Goal: Task Accomplishment & Management: Use online tool/utility

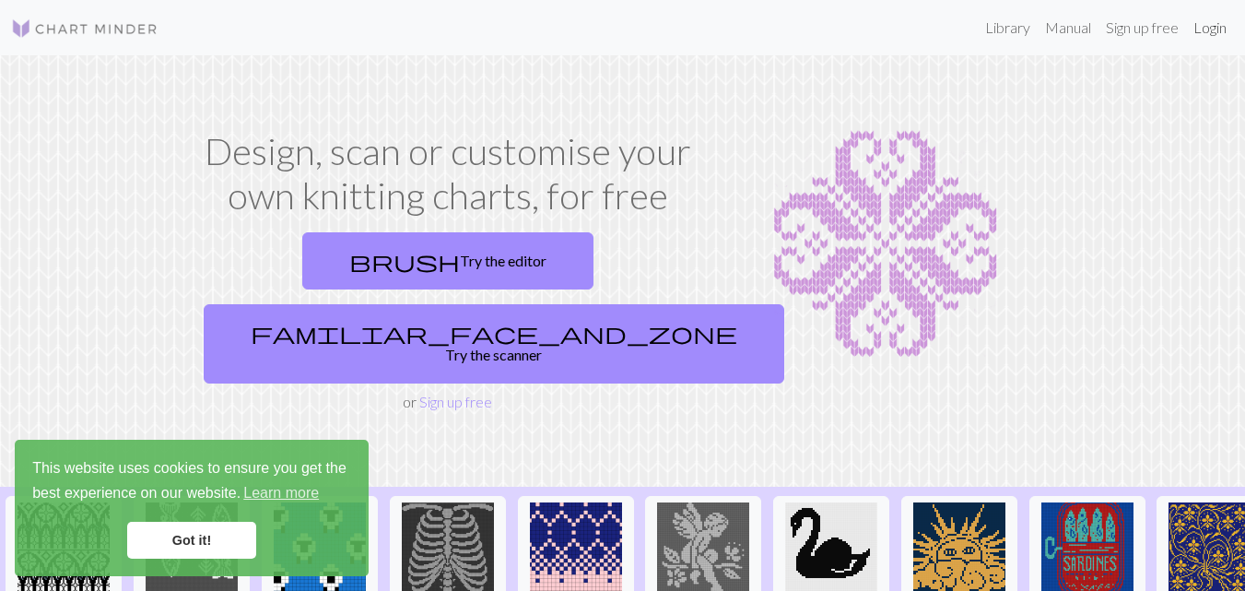
click at [1199, 35] on link "Login" at bounding box center [1210, 27] width 48 height 37
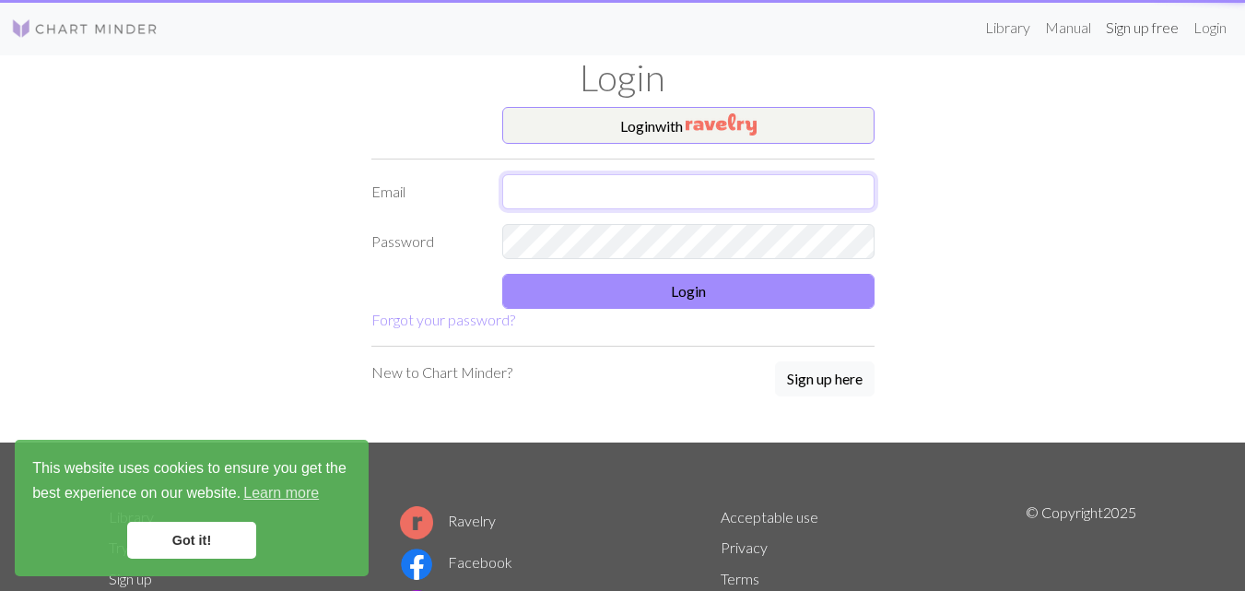
type input "[EMAIL_ADDRESS][DOMAIN_NAME]"
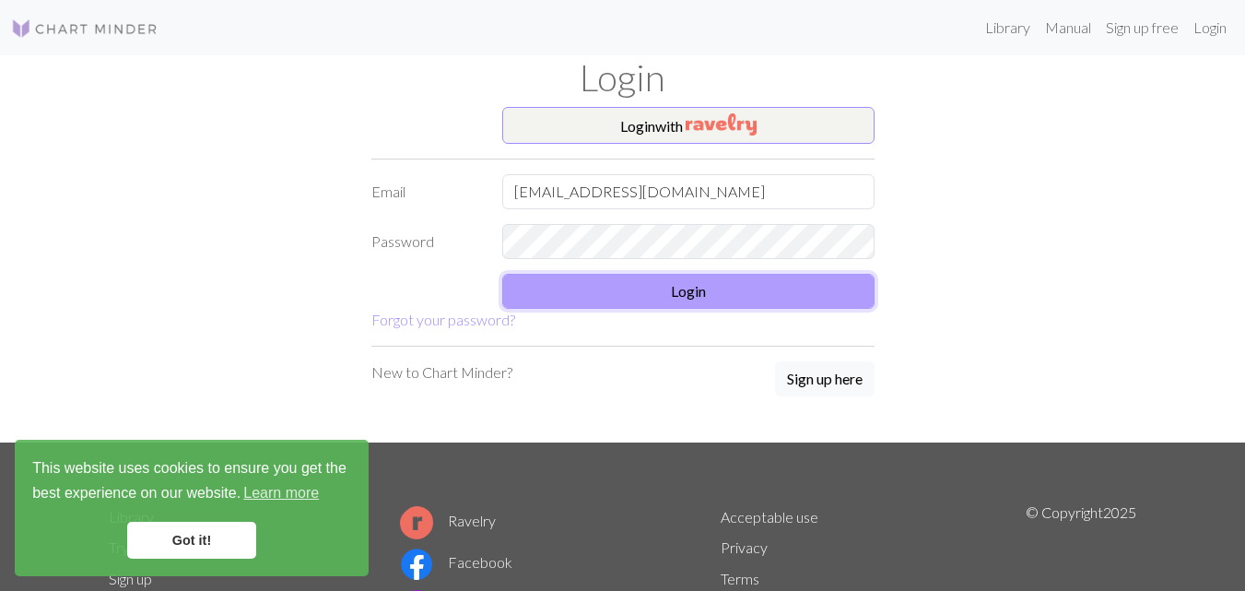
click at [723, 288] on button "Login" at bounding box center [688, 291] width 372 height 35
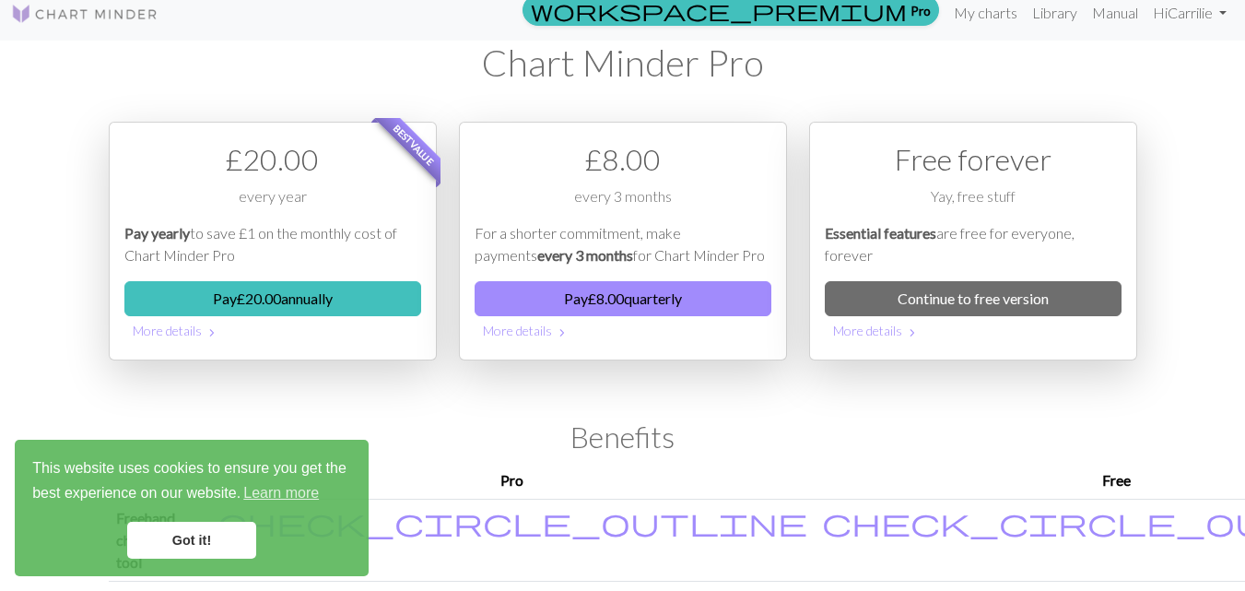
scroll to position [20, 0]
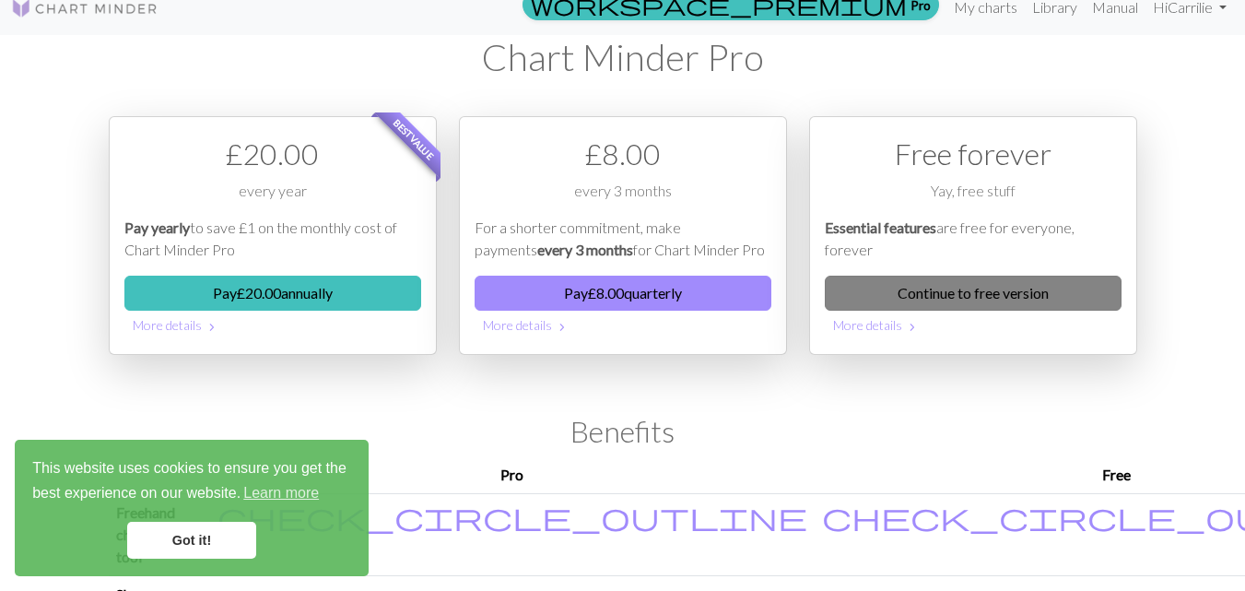
click at [979, 302] on link "Continue to free version" at bounding box center [972, 292] width 297 height 35
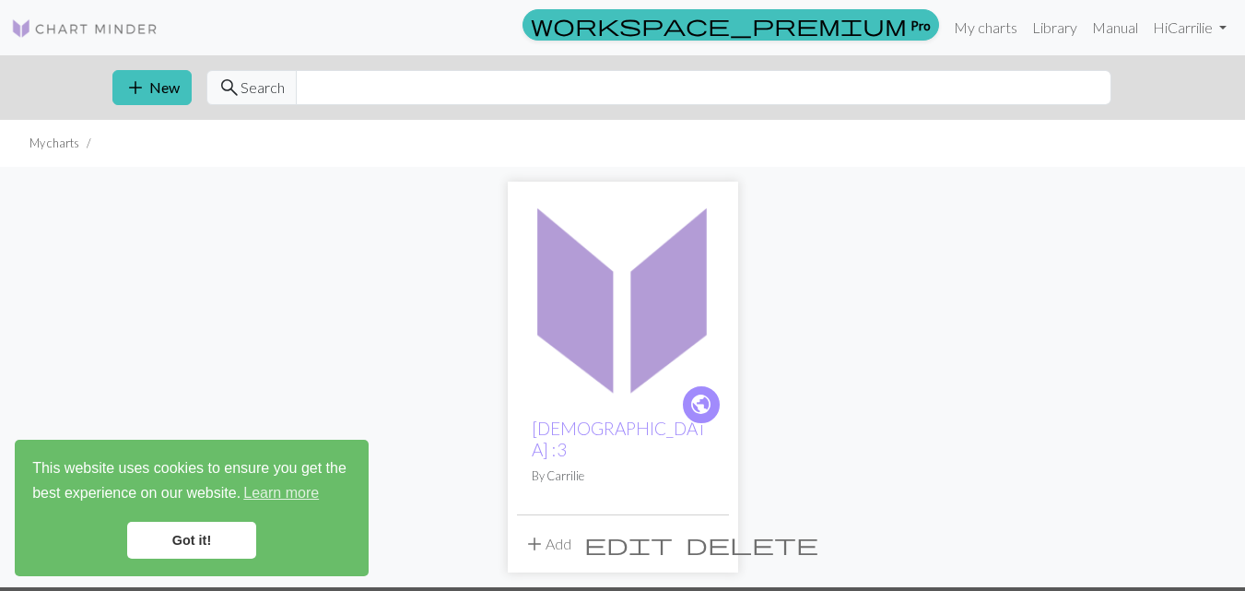
click at [583, 330] on img at bounding box center [623, 297] width 212 height 212
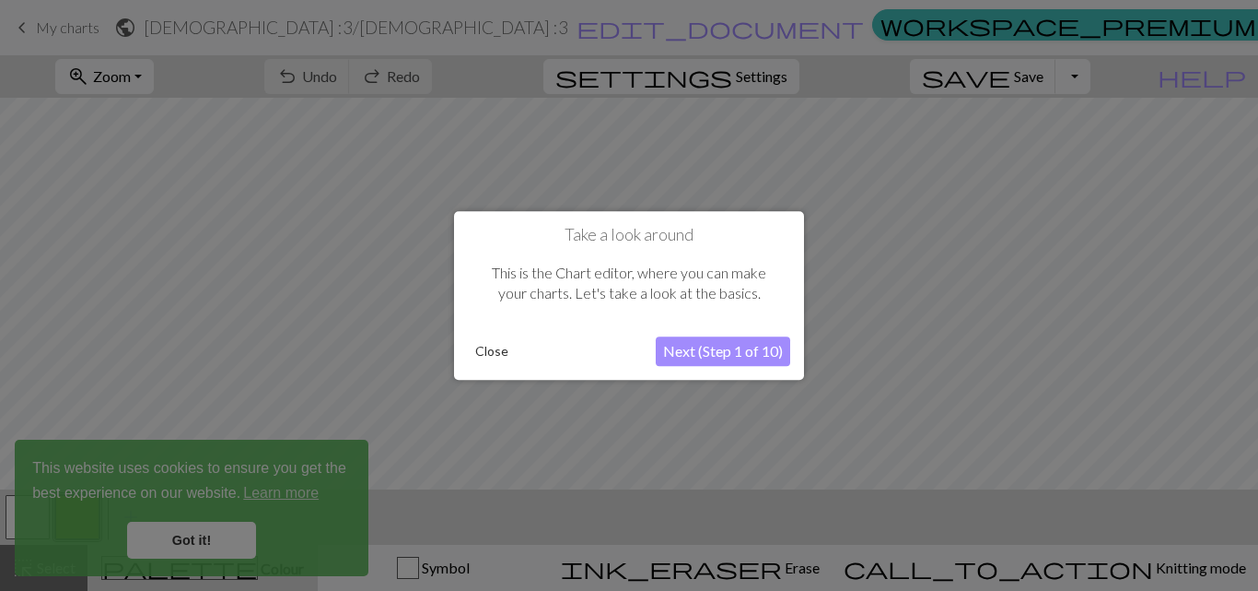
click at [741, 348] on button "Next (Step 1 of 10)" at bounding box center [723, 350] width 134 height 29
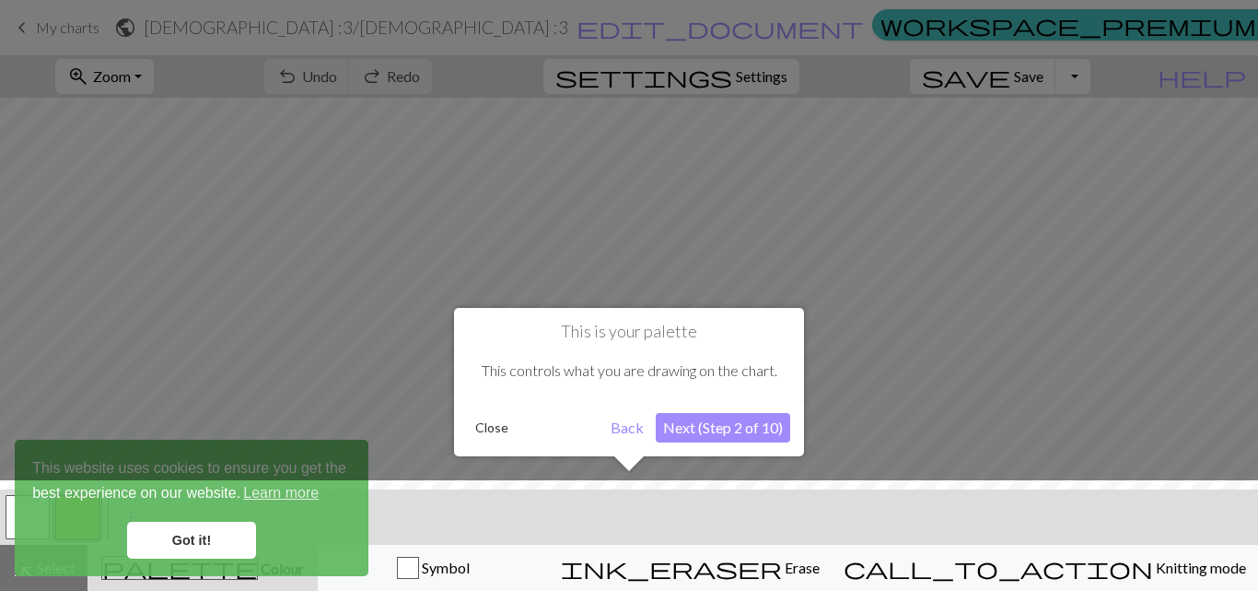
click at [194, 533] on div at bounding box center [629, 540] width 1277 height 120
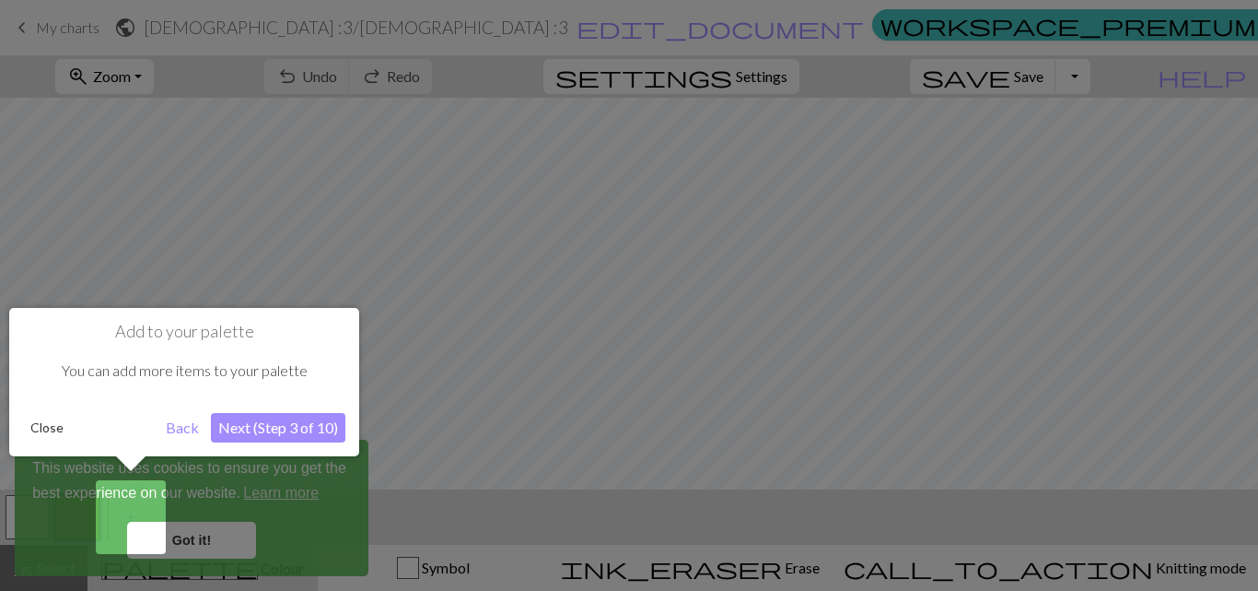
click at [286, 433] on button "Next (Step 3 of 10)" at bounding box center [278, 427] width 134 height 29
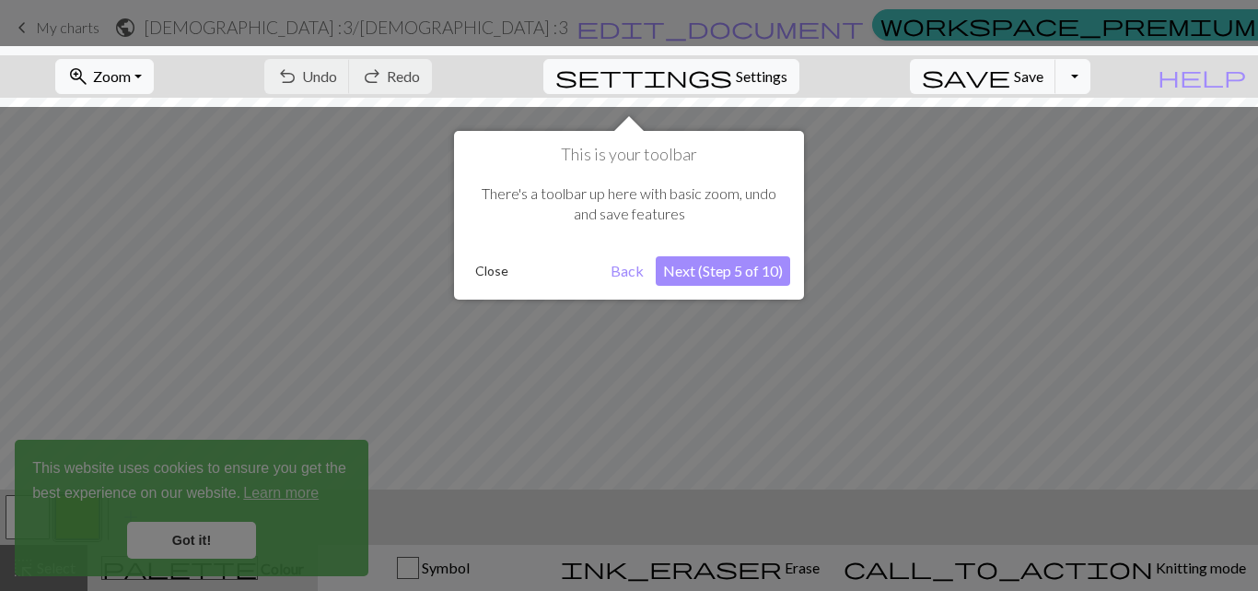
click at [704, 265] on button "Next (Step 5 of 10)" at bounding box center [723, 270] width 134 height 29
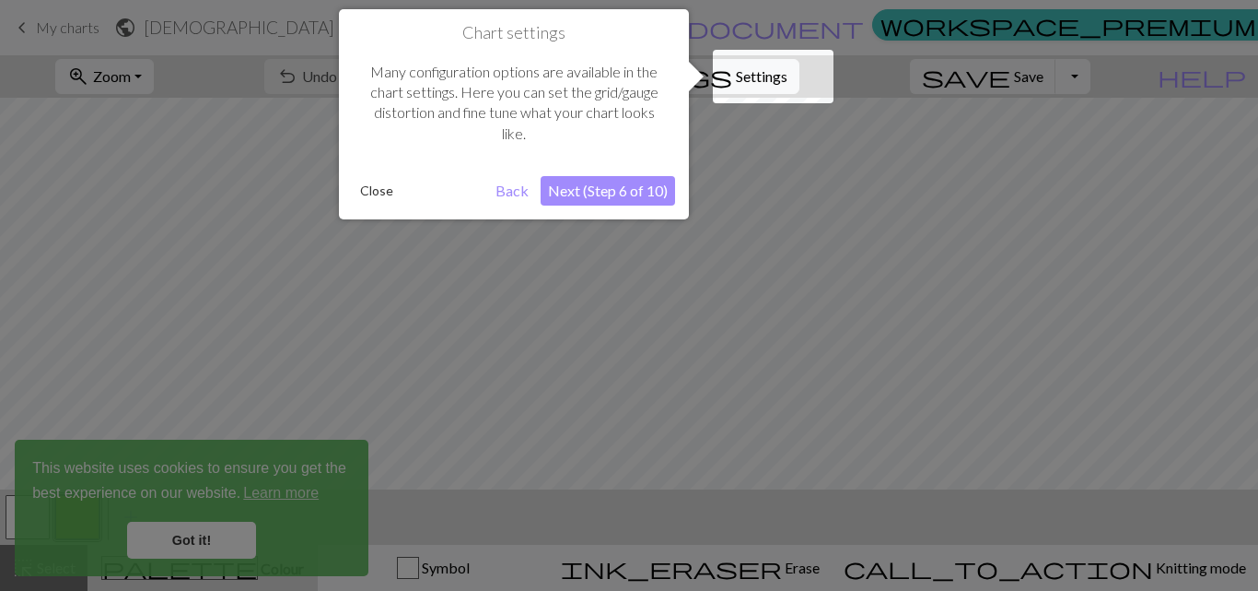
click at [595, 196] on button "Next (Step 6 of 10)" at bounding box center [608, 190] width 134 height 29
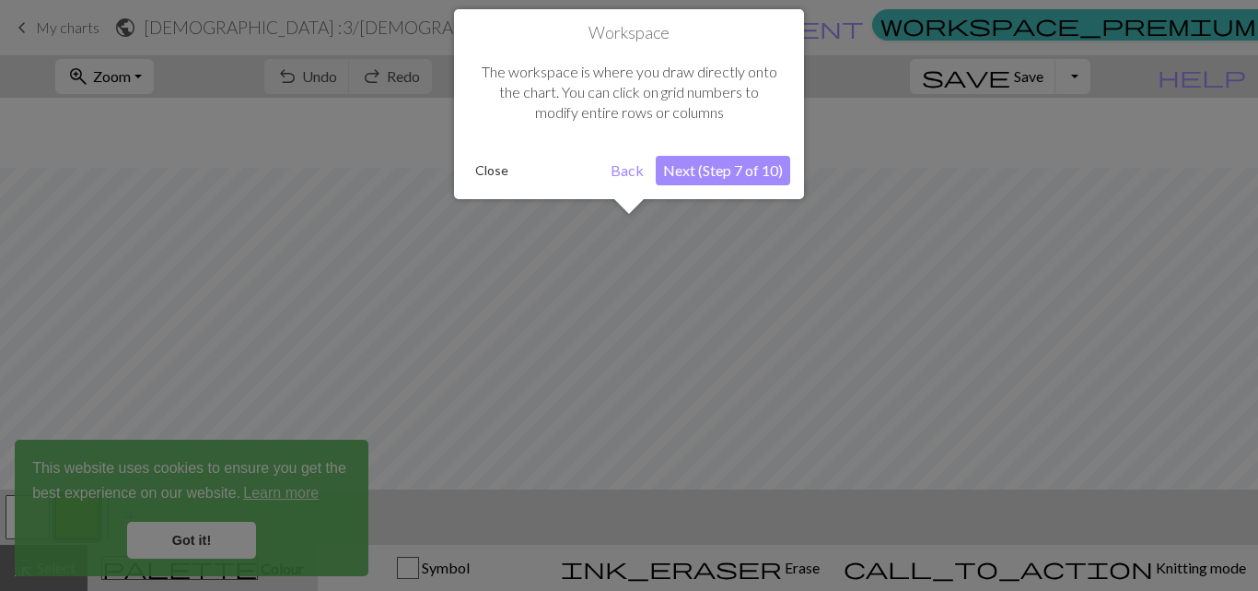
scroll to position [70, 0]
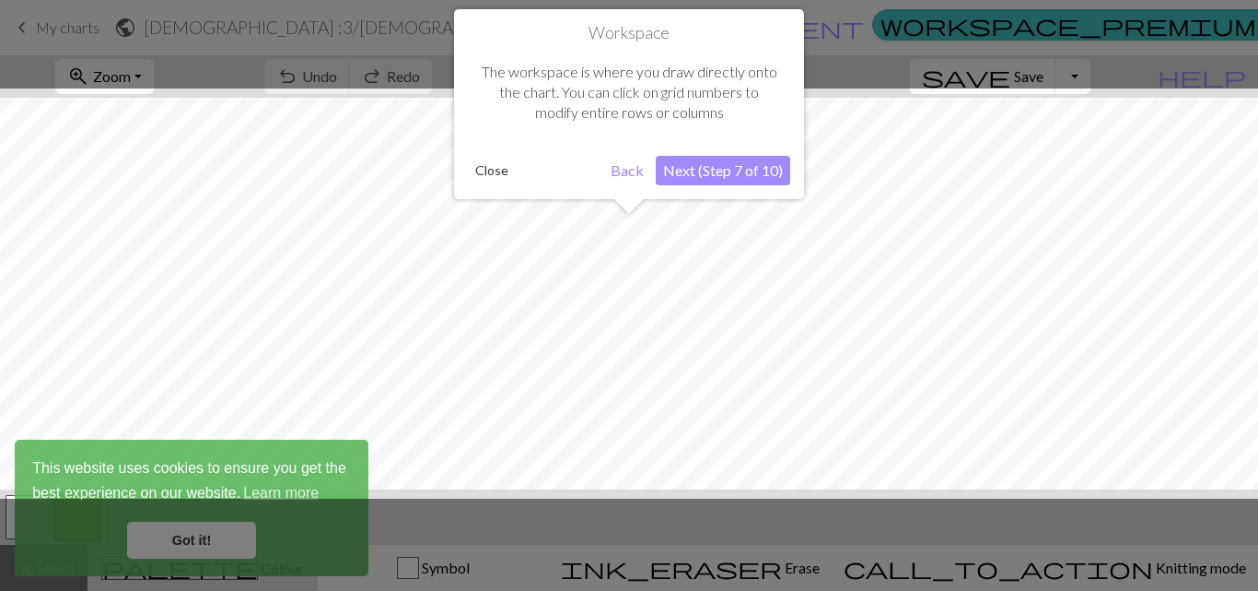
click at [714, 170] on button "Next (Step 7 of 10)" at bounding box center [723, 170] width 134 height 29
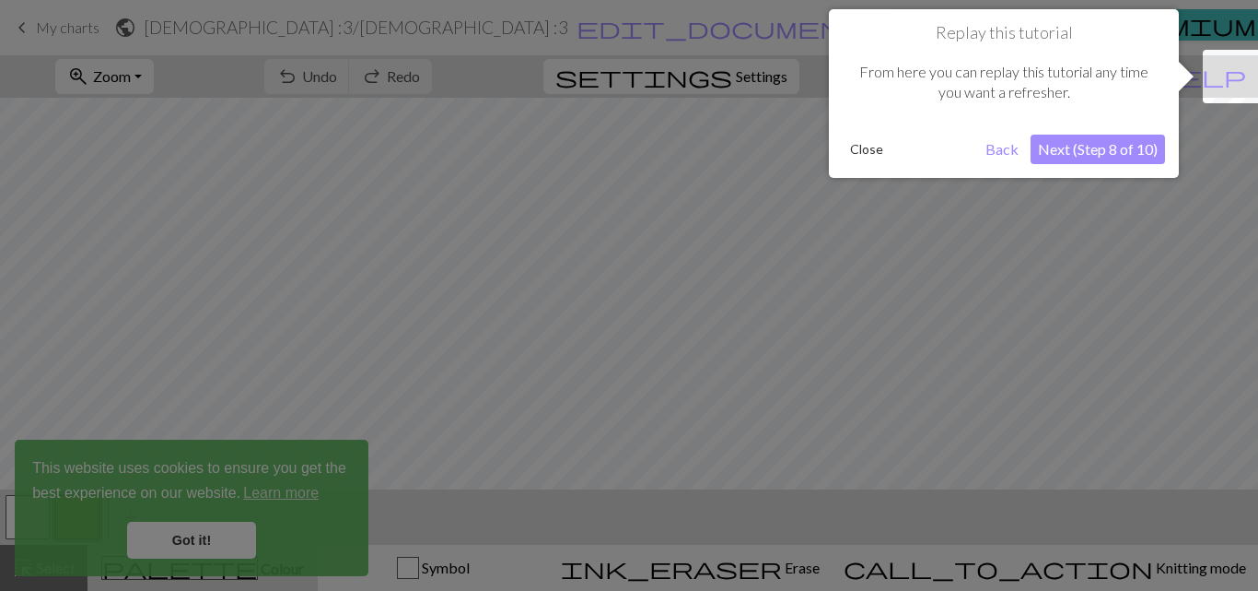
click at [1074, 146] on button "Next (Step 8 of 10)" at bounding box center [1098, 148] width 134 height 29
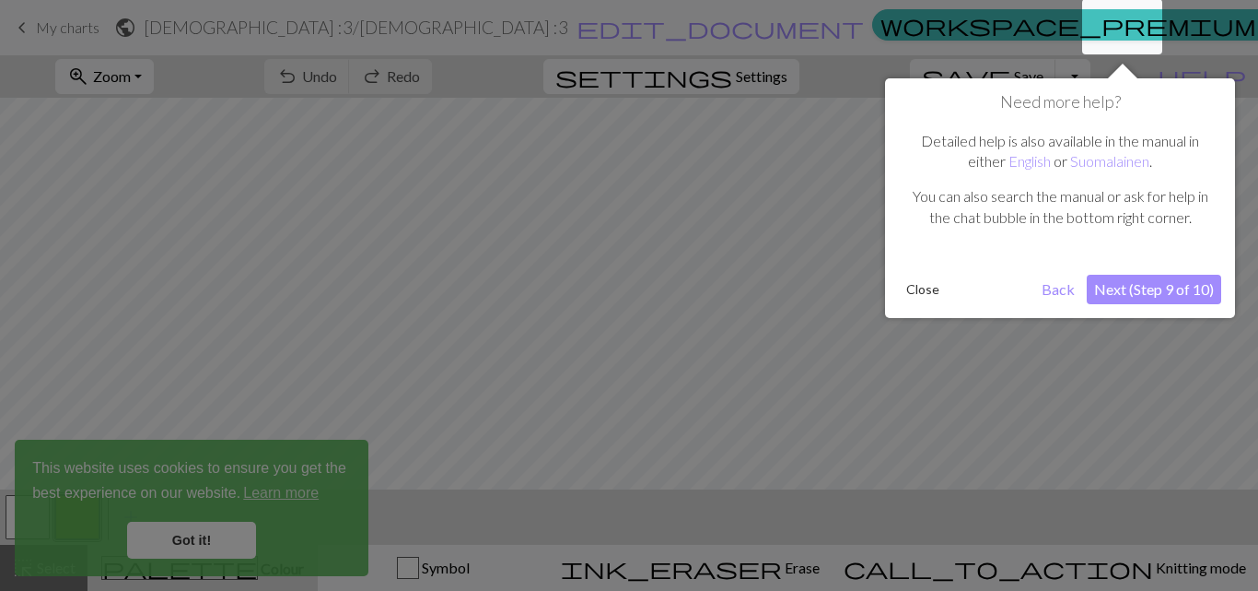
click at [1116, 281] on button "Next (Step 9 of 10)" at bounding box center [1154, 289] width 134 height 29
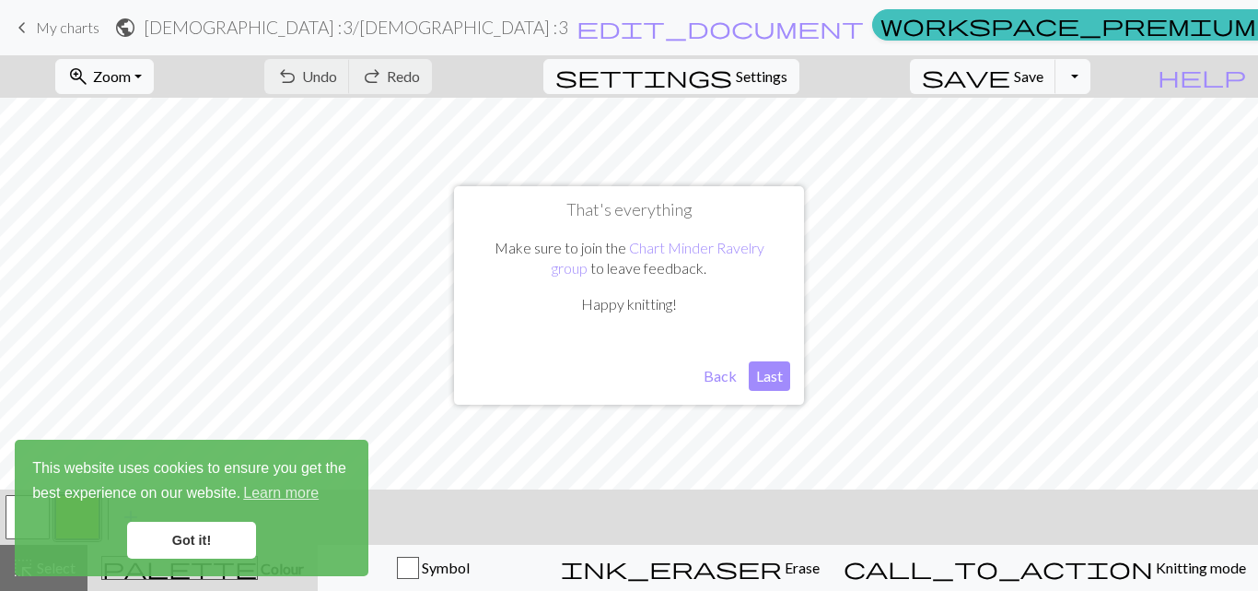
click at [782, 373] on button "Last" at bounding box center [769, 375] width 41 height 29
click at [189, 541] on link "Got it!" at bounding box center [191, 539] width 129 height 37
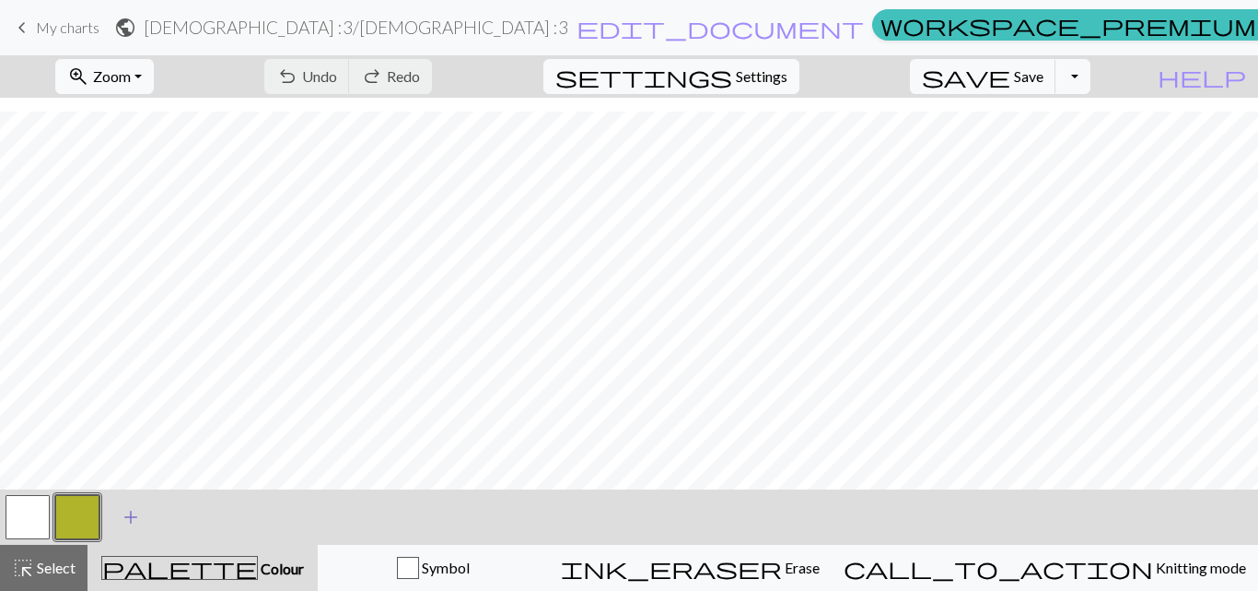
click at [134, 514] on span "add" at bounding box center [131, 517] width 22 height 26
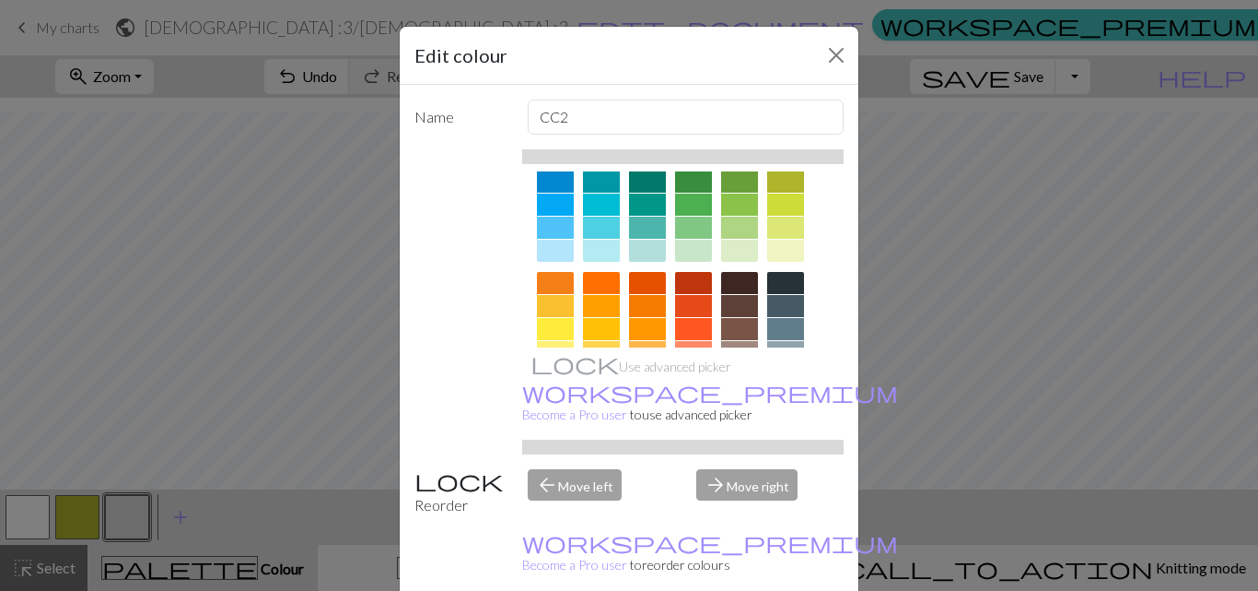
scroll to position [71, 0]
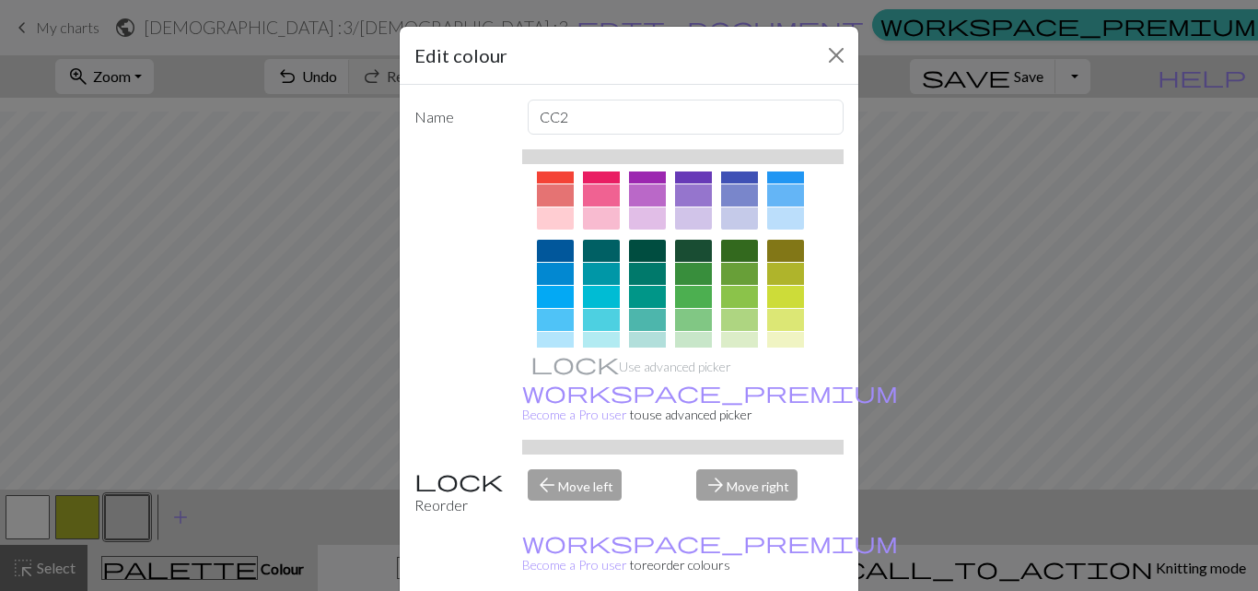
click at [776, 267] on div at bounding box center [785, 274] width 37 height 22
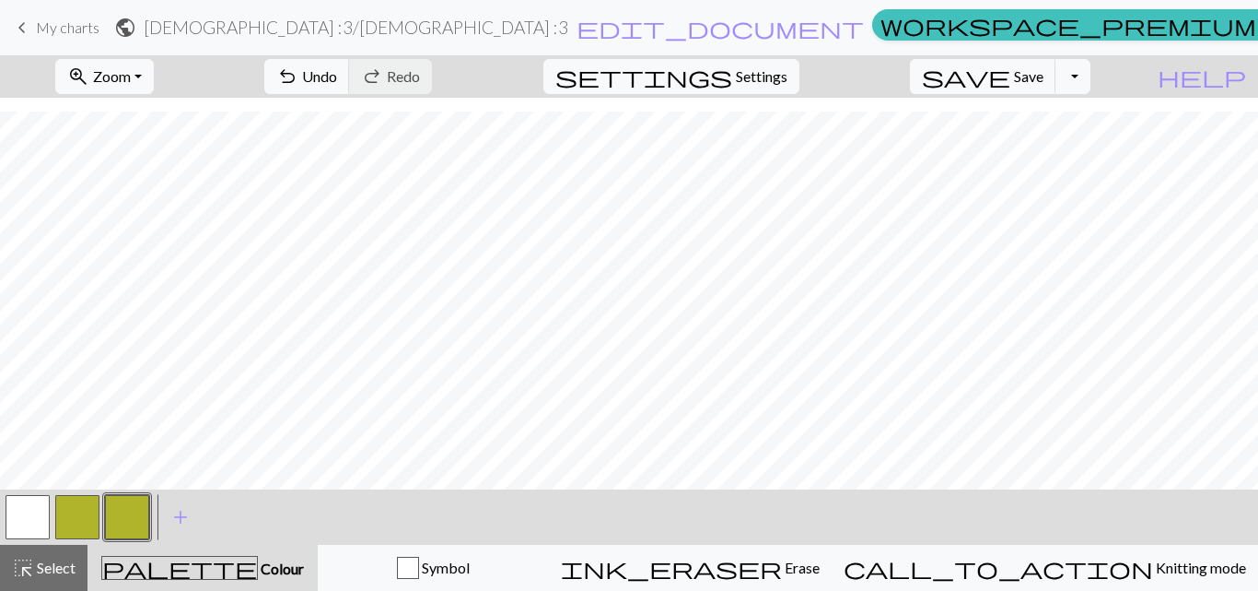
click at [74, 524] on button "button" at bounding box center [77, 517] width 44 height 44
click at [85, 520] on button "button" at bounding box center [77, 517] width 44 height 44
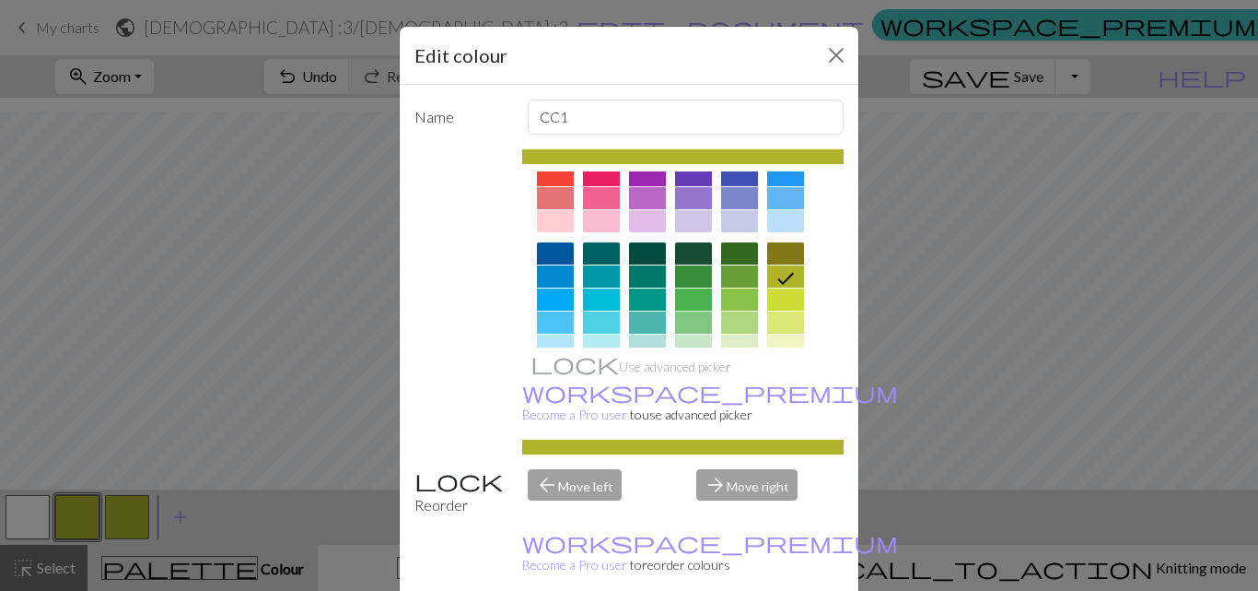
scroll to position [92, 0]
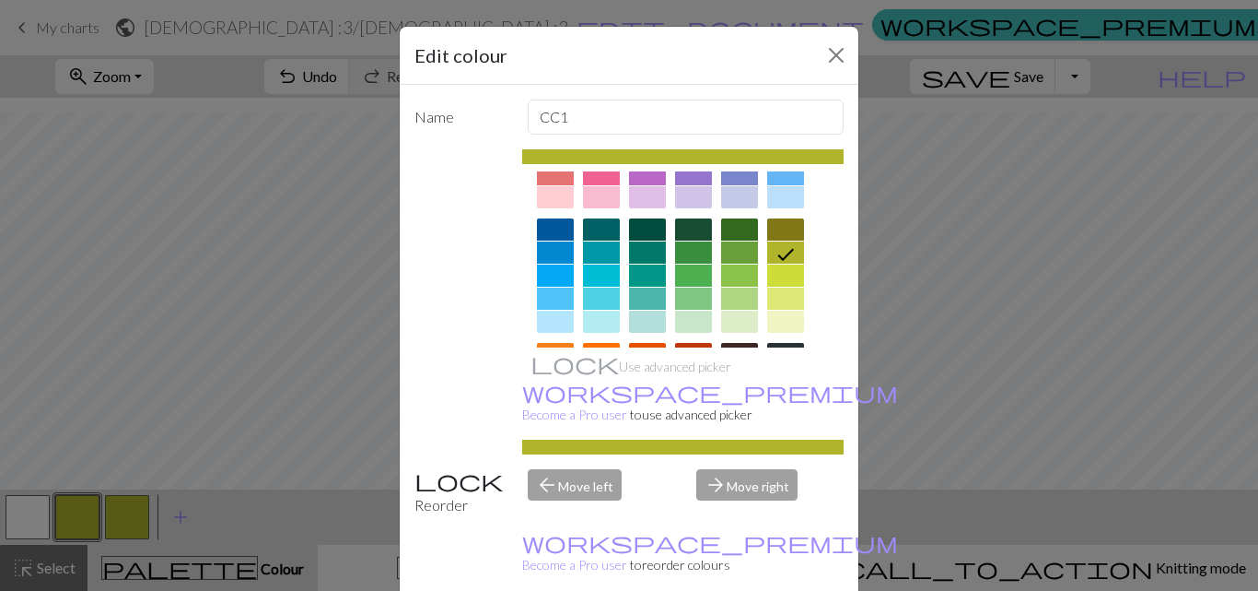
click at [774, 227] on div at bounding box center [785, 229] width 37 height 22
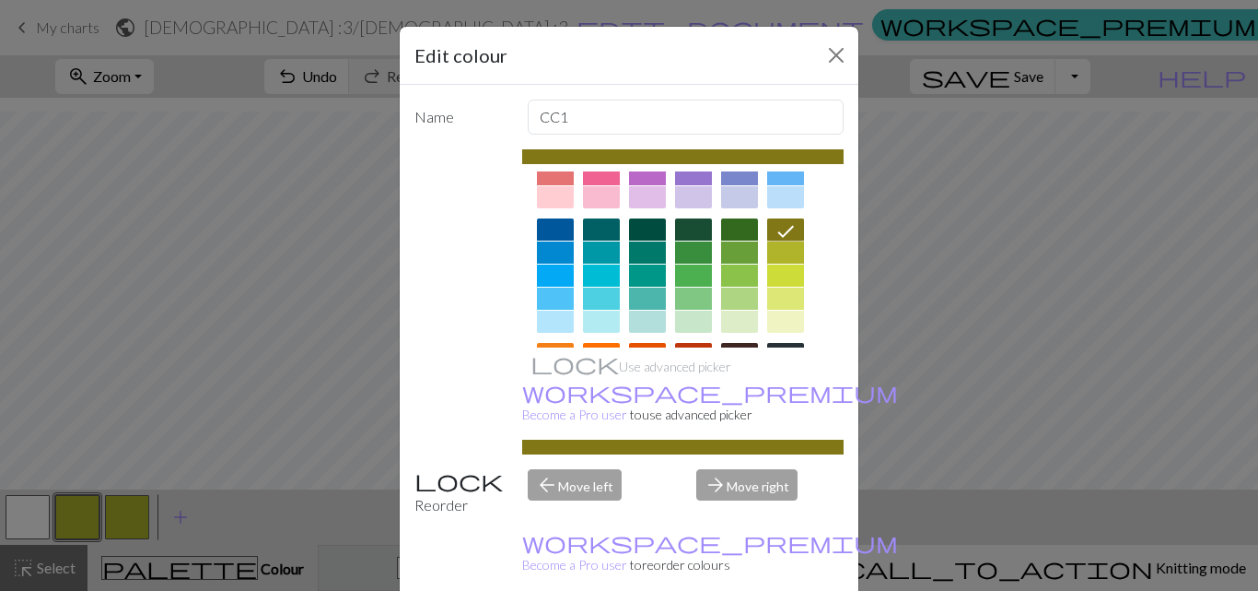
drag, startPoint x: 726, startPoint y: 573, endPoint x: 511, endPoint y: 551, distance: 215.8
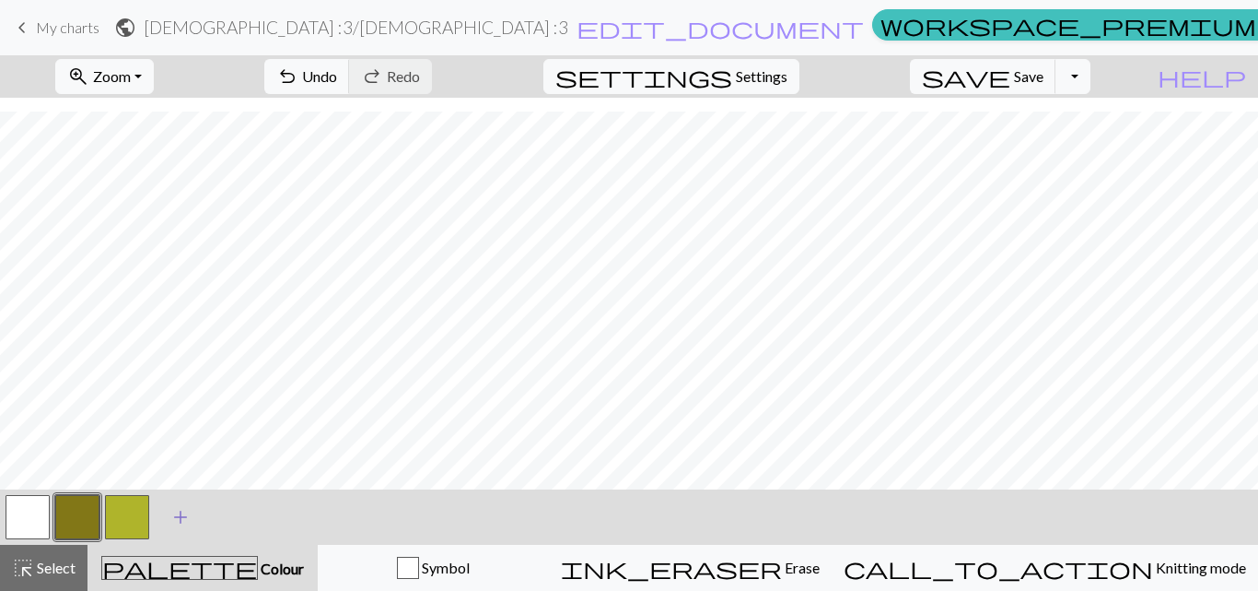
click at [165, 515] on button "add Add a colour" at bounding box center [181, 517] width 46 height 46
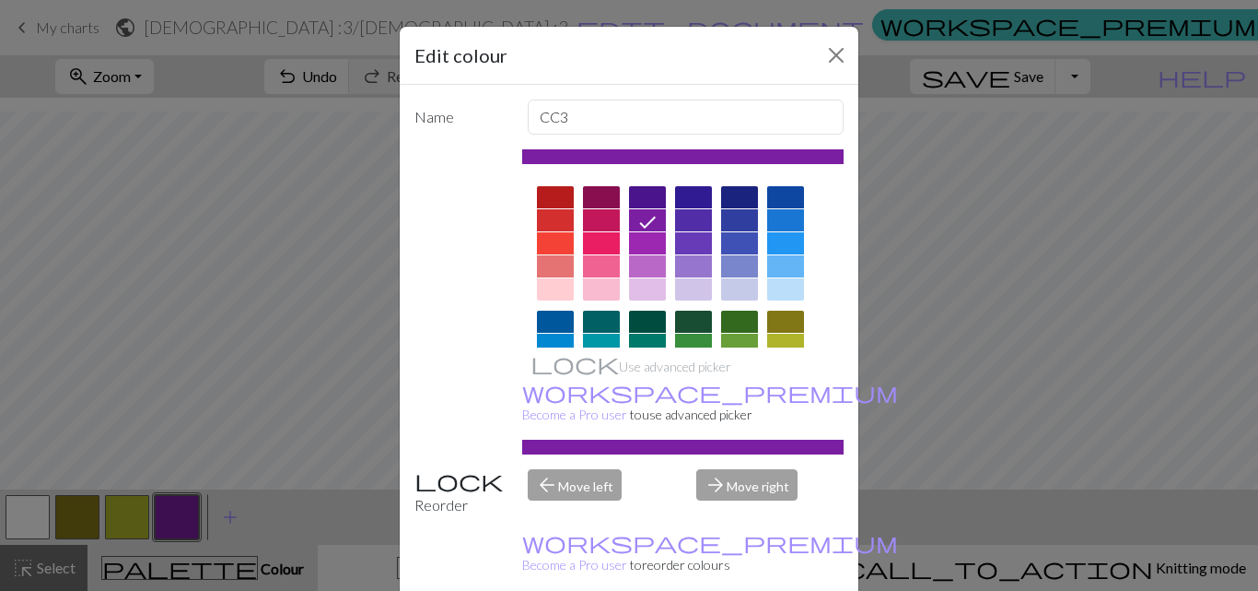
click at [730, 197] on div at bounding box center [739, 197] width 37 height 22
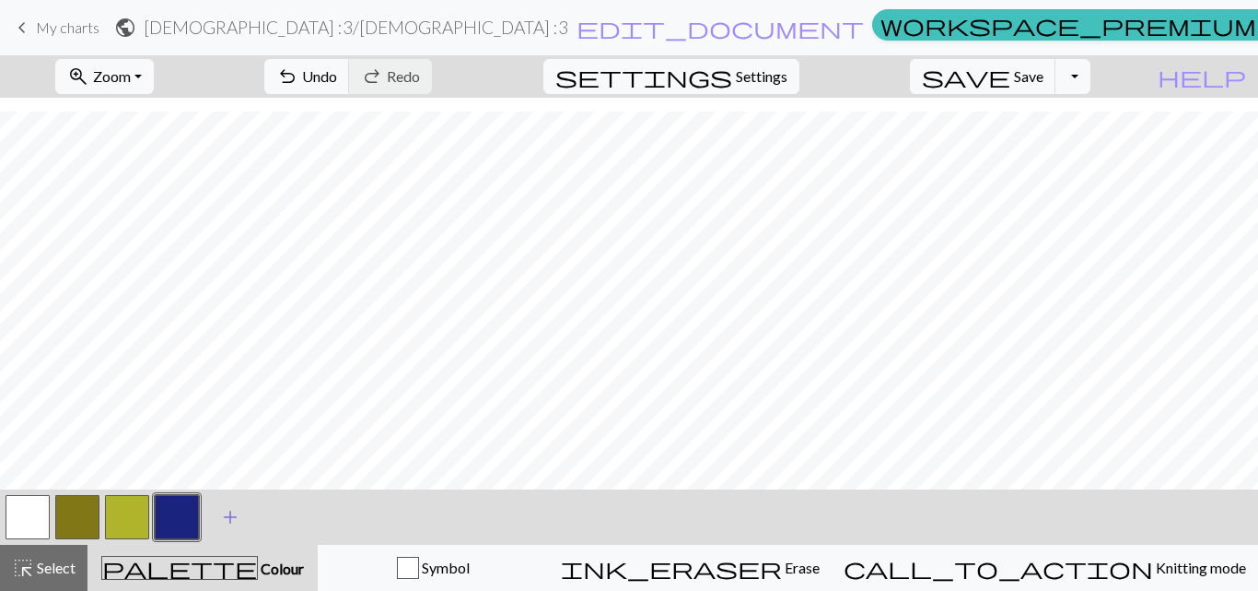
click at [232, 519] on span "add" at bounding box center [230, 517] width 22 height 26
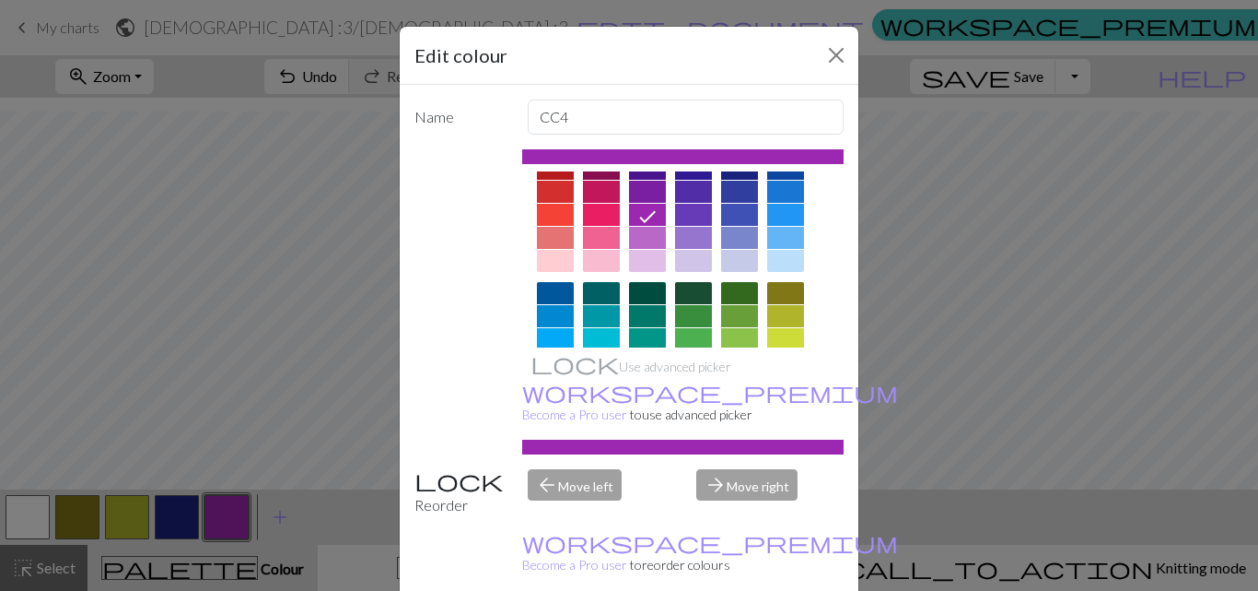
scroll to position [0, 0]
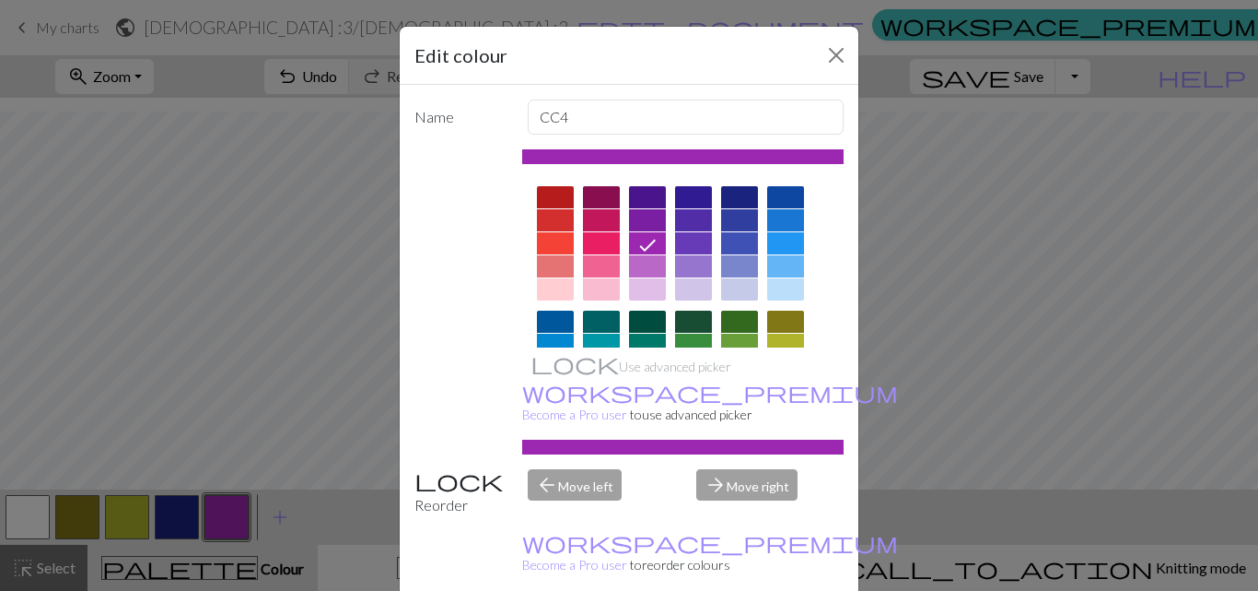
click at [591, 236] on div at bounding box center [601, 243] width 37 height 22
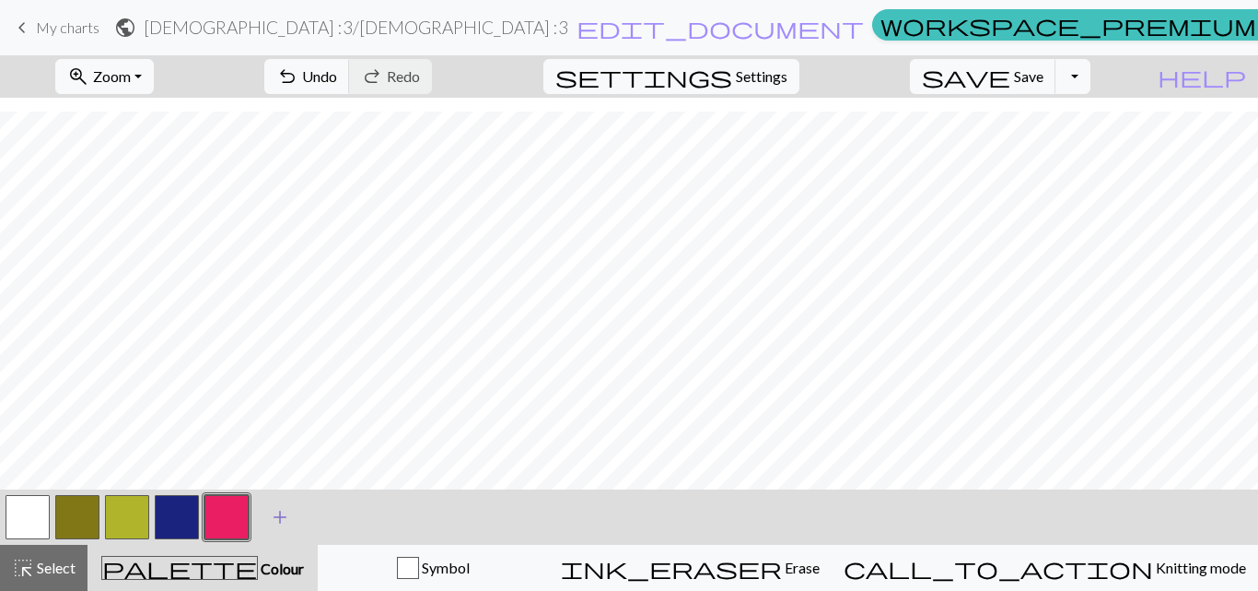
click at [278, 523] on span "add" at bounding box center [280, 517] width 22 height 26
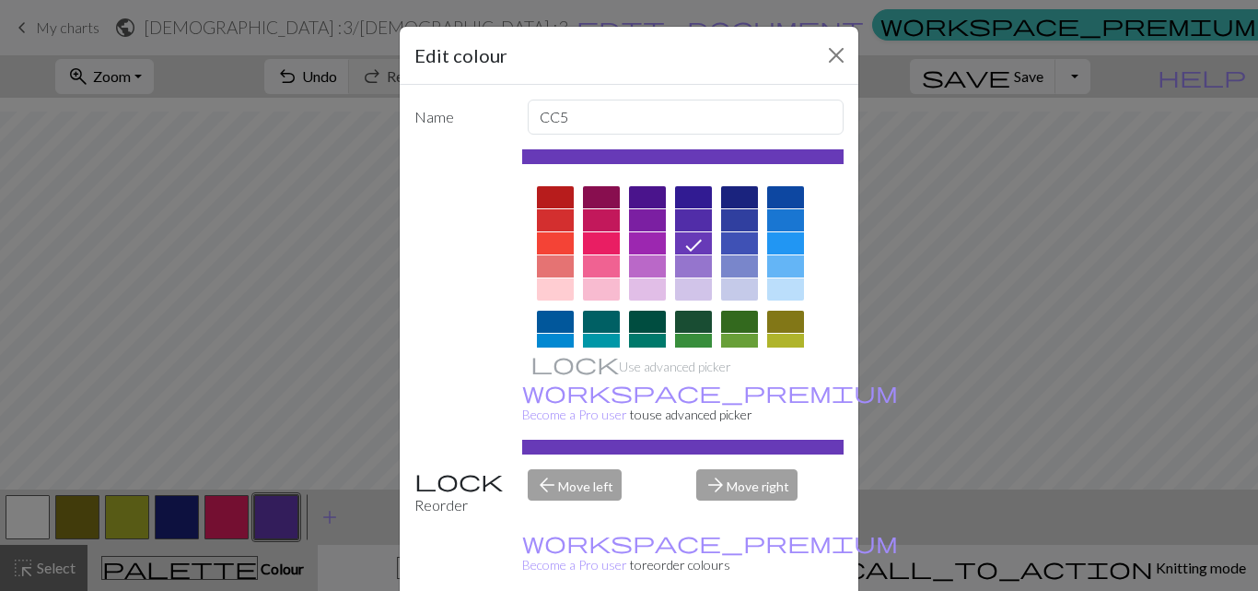
scroll to position [92, 0]
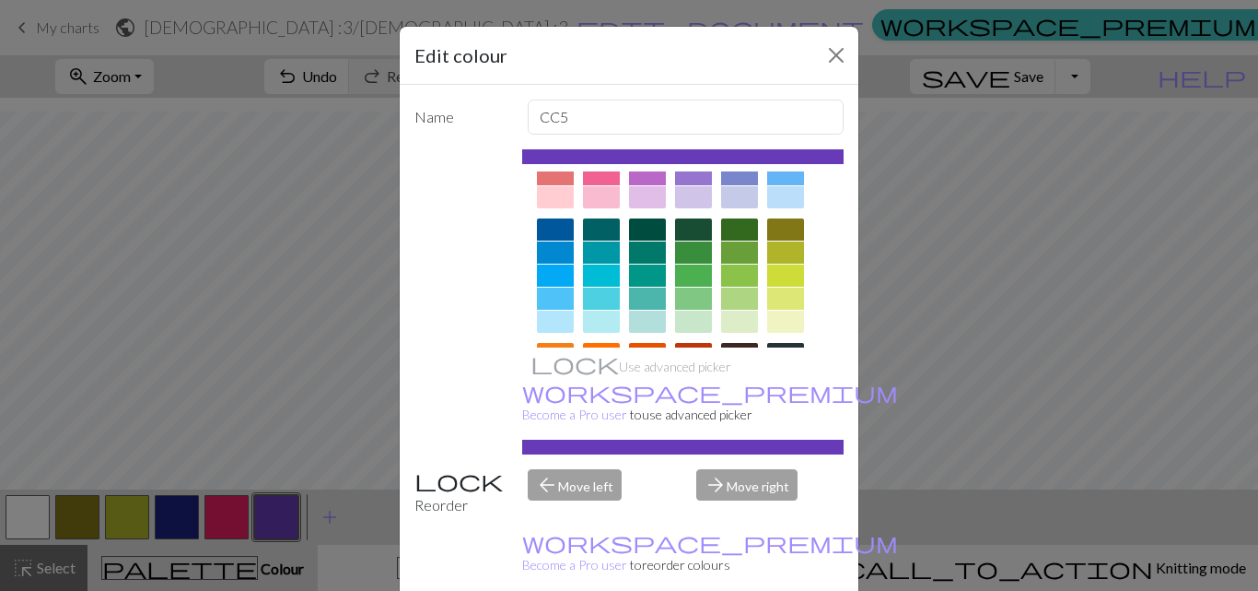
click at [553, 297] on div at bounding box center [555, 298] width 37 height 22
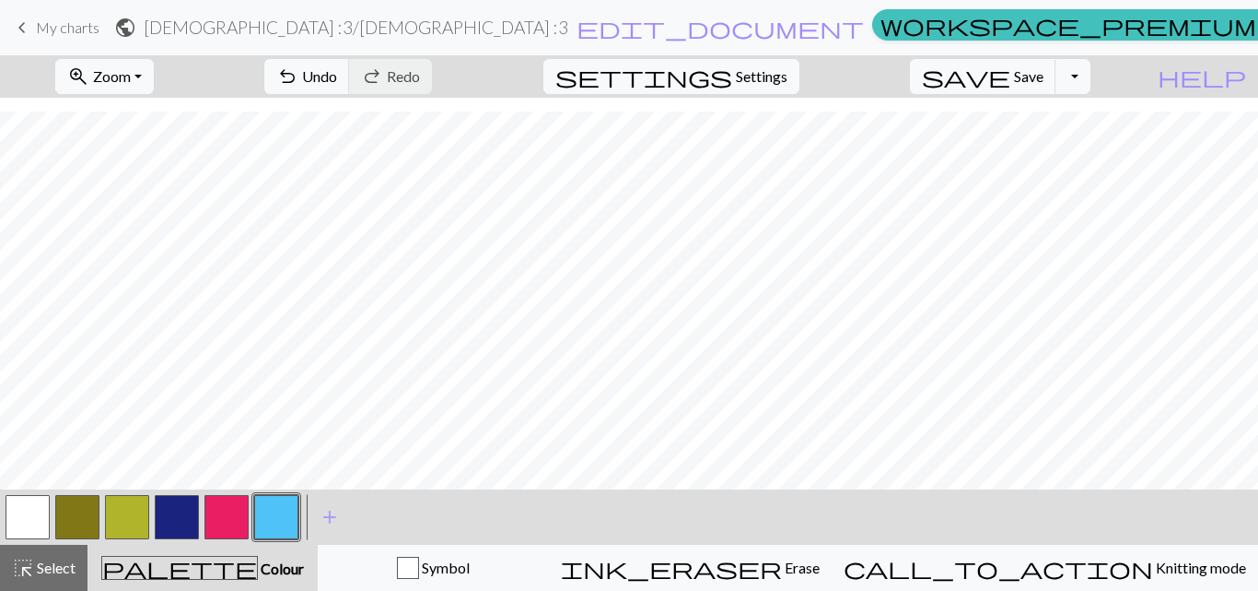
click at [284, 520] on button "button" at bounding box center [276, 517] width 44 height 44
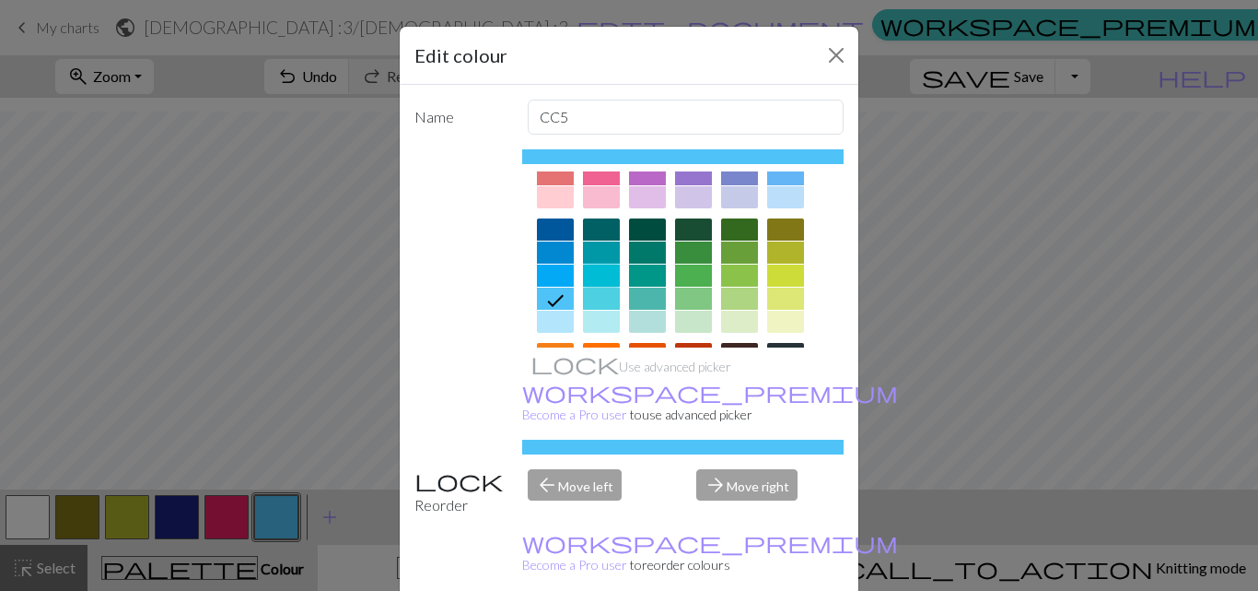
click at [602, 275] on div at bounding box center [601, 275] width 37 height 22
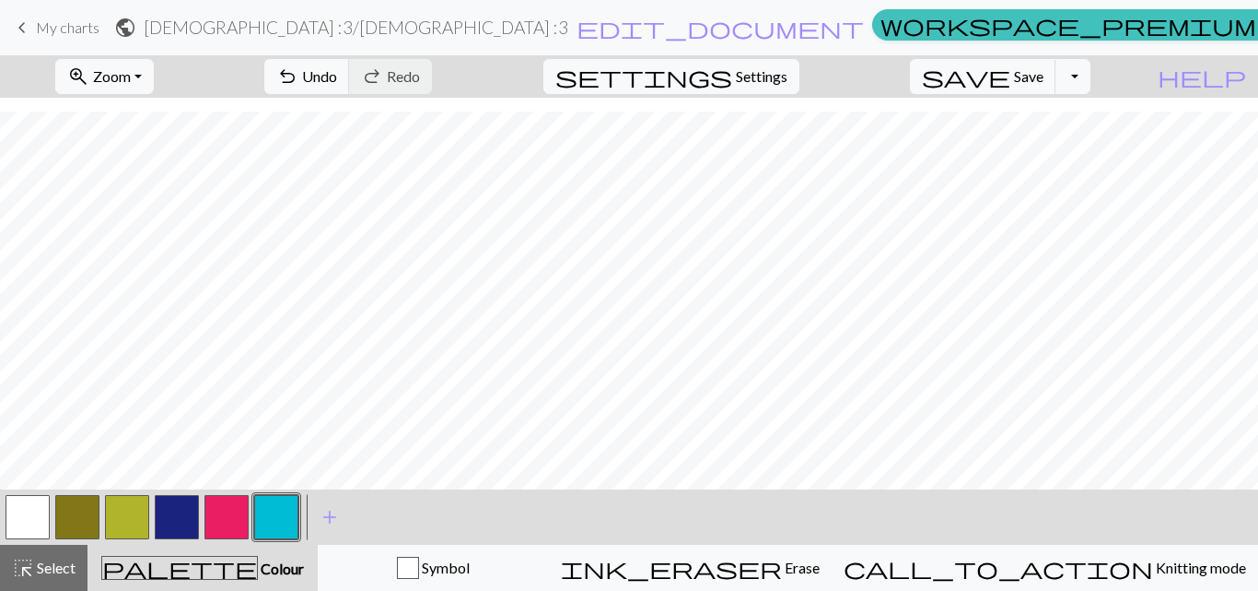
click at [166, 516] on button "button" at bounding box center [177, 517] width 44 height 44
click at [48, 571] on span "Select" at bounding box center [54, 567] width 41 height 18
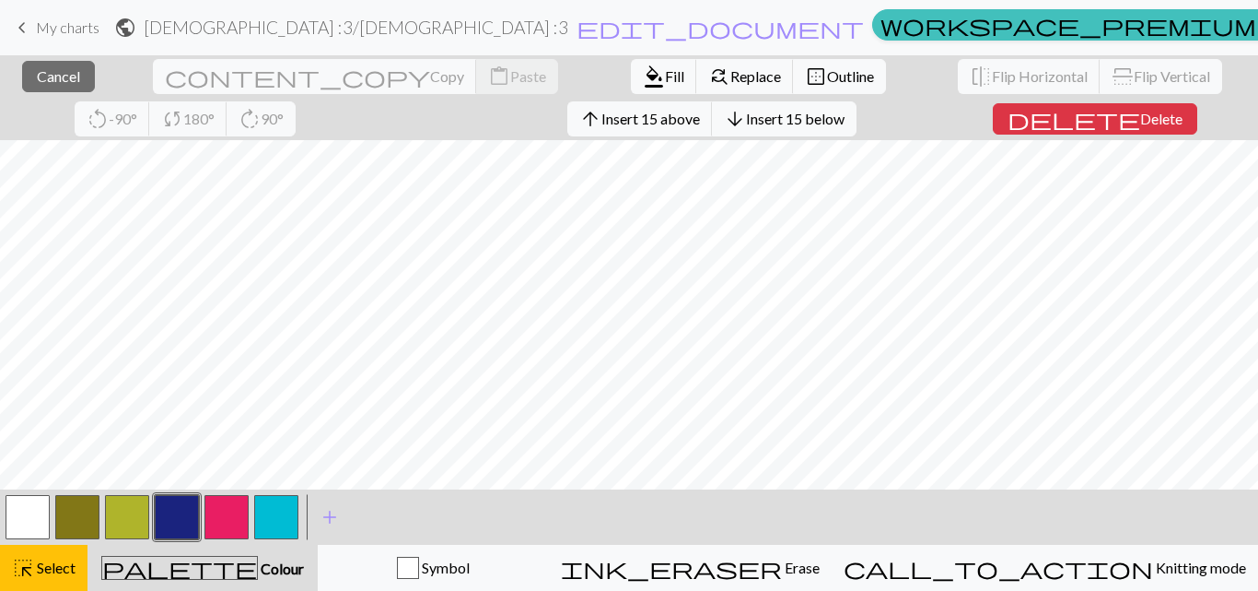
click at [564, 112] on div "close Cancel content_copy Copy content_paste Paste format_color_fill Fill find_…" at bounding box center [629, 97] width 1258 height 85
click at [1140, 114] on span "Delete" at bounding box center [1161, 119] width 42 height 18
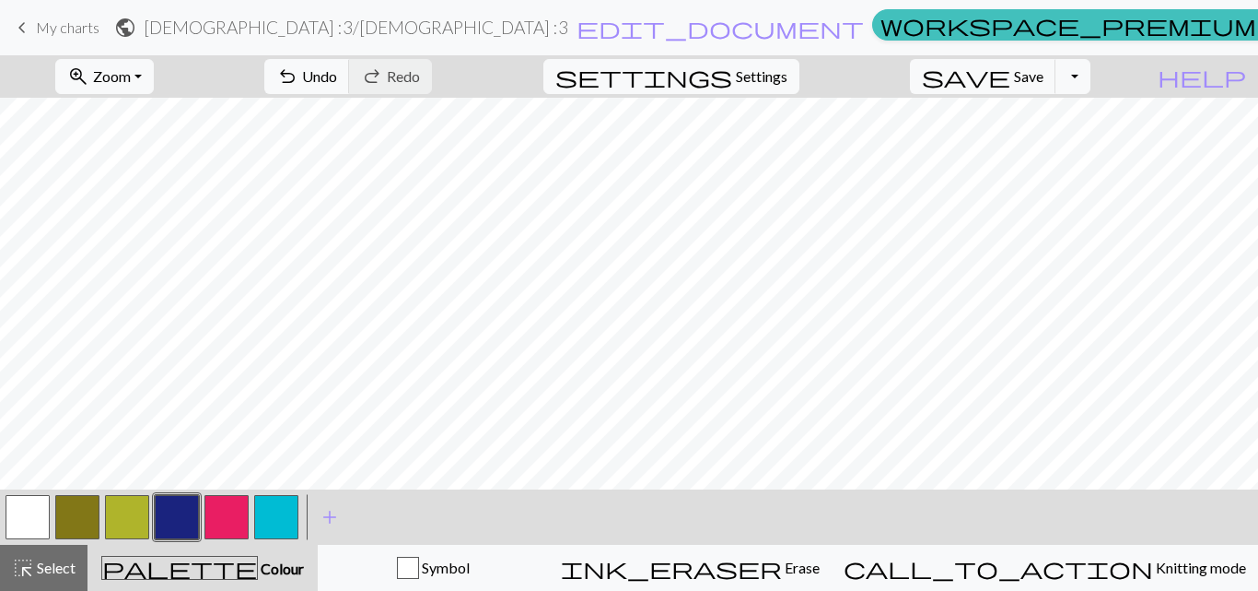
click at [305, 68] on div "zoom_in Zoom Zoom Fit all Fit width Fit height 50% 100% 150% 200% undo Undo Und…" at bounding box center [573, 76] width 1146 height 42
click at [764, 74] on span "Settings" at bounding box center [762, 76] width 52 height 22
select select "aran"
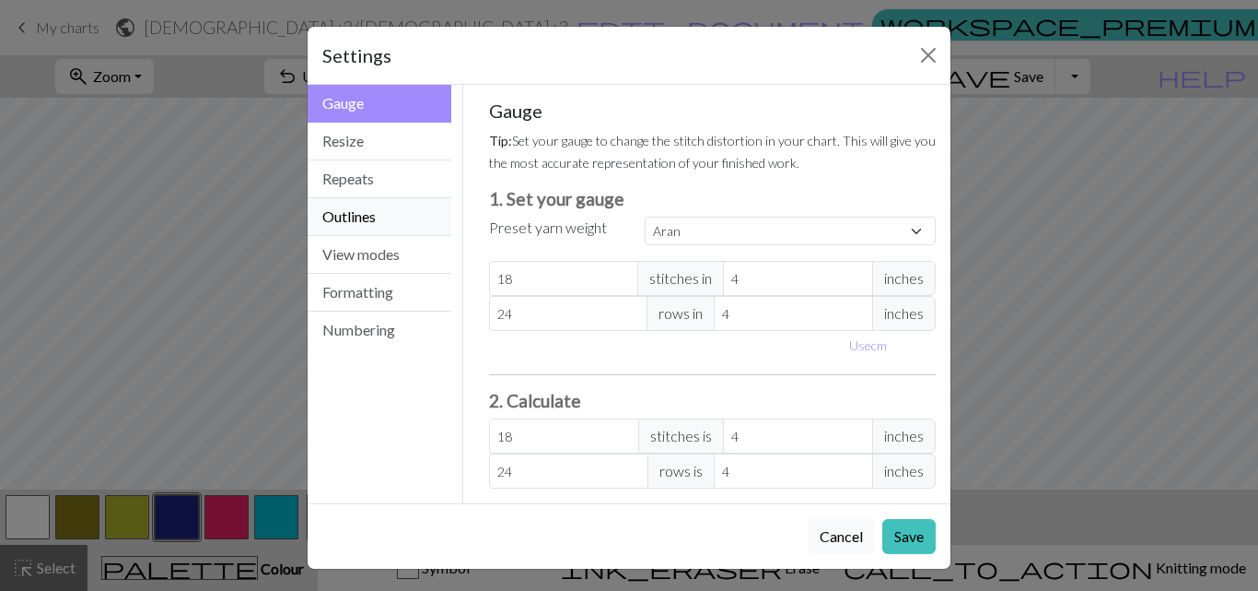
click at [361, 201] on button "Outlines" at bounding box center [380, 217] width 144 height 38
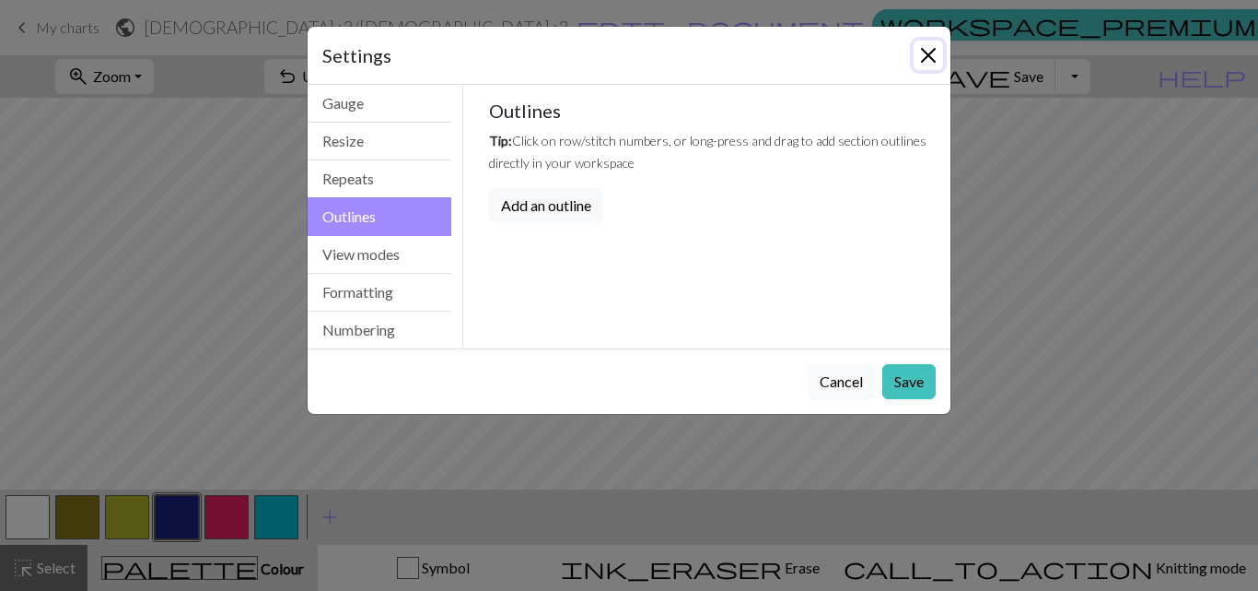
click at [922, 53] on button "Close" at bounding box center [928, 55] width 29 height 29
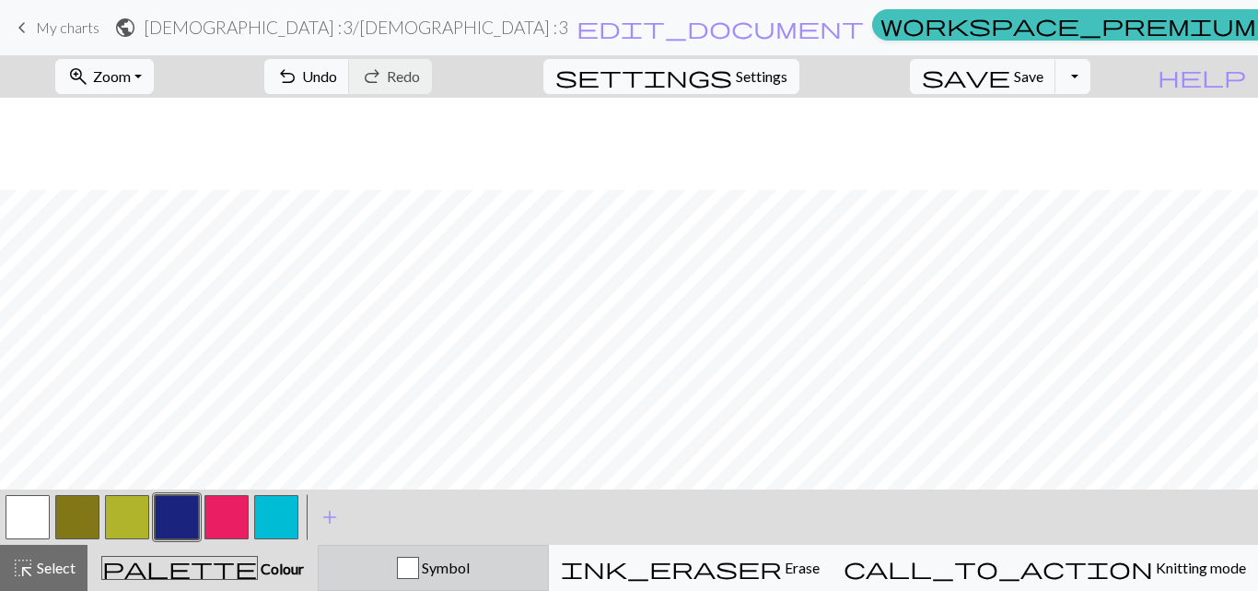
scroll to position [92, 0]
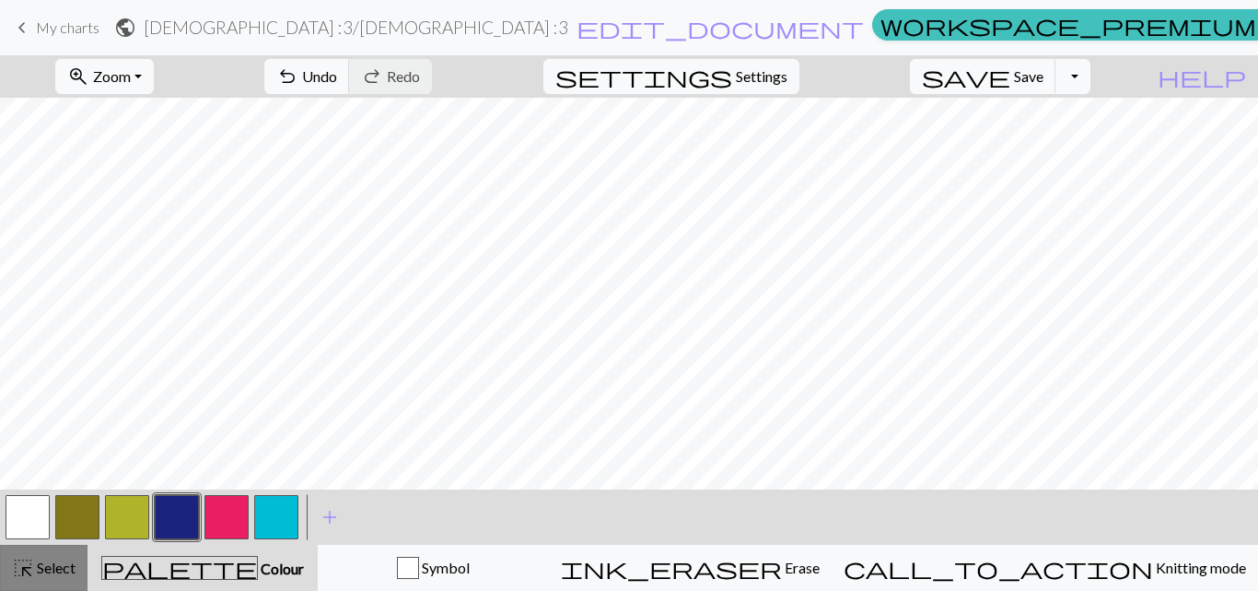
click at [44, 572] on span "Select" at bounding box center [54, 567] width 41 height 18
click at [45, 573] on span "Select" at bounding box center [54, 567] width 41 height 18
click at [258, 564] on span "Colour" at bounding box center [281, 568] width 46 height 18
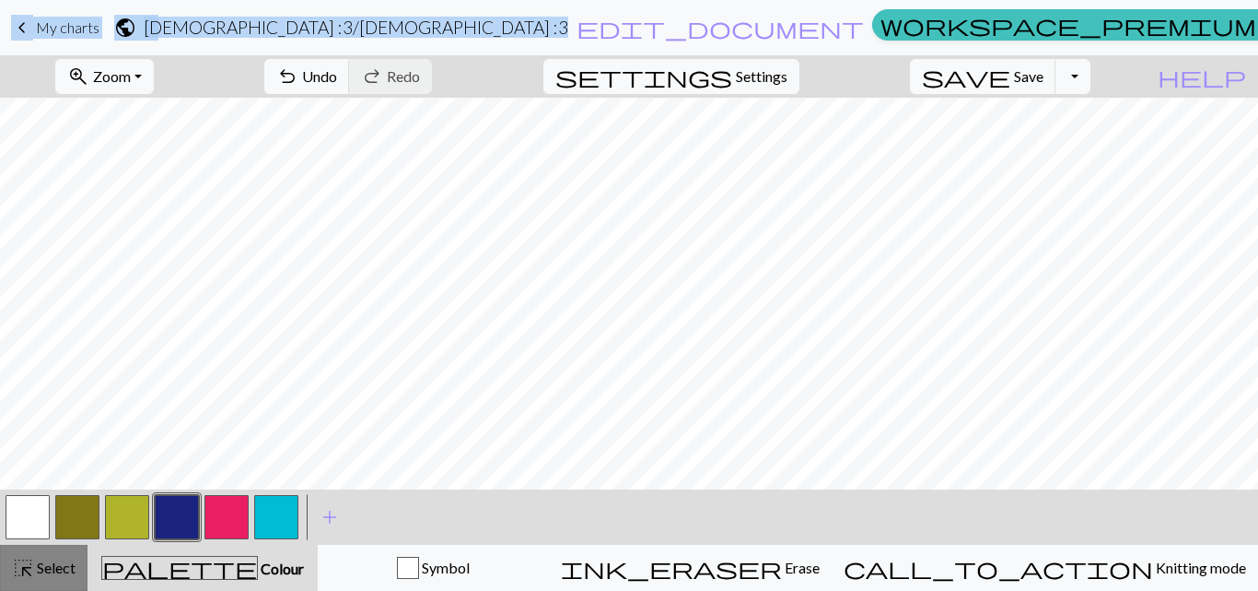
click at [38, 567] on span "Select" at bounding box center [54, 567] width 41 height 18
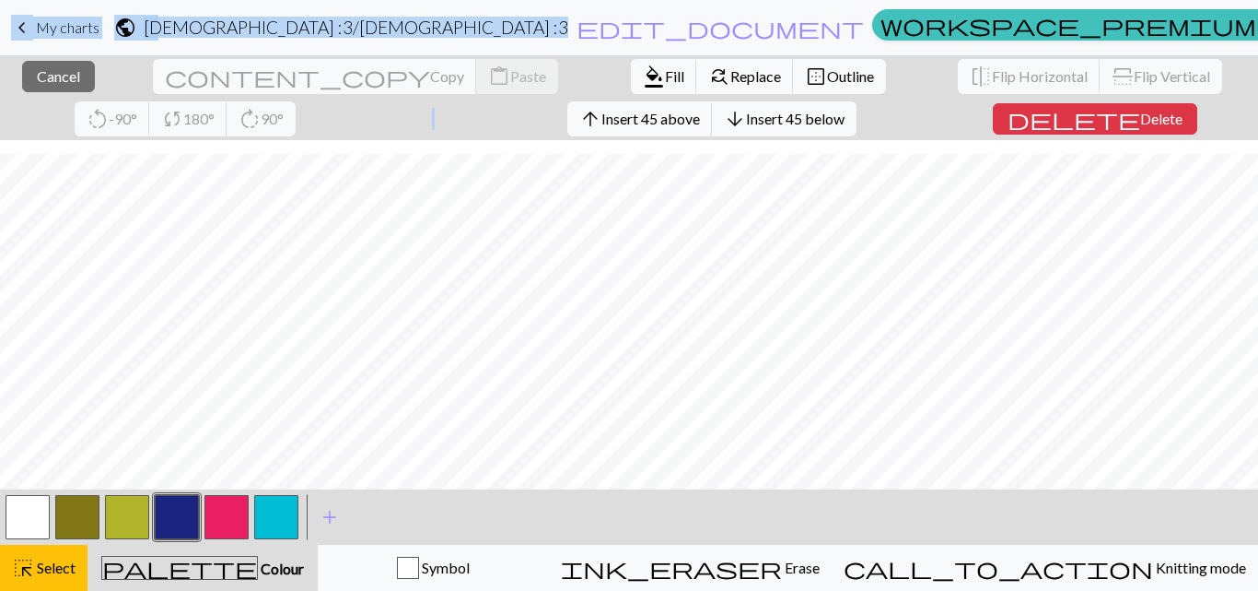
scroll to position [577, 0]
click at [643, 72] on span "format_color_fill" at bounding box center [654, 77] width 22 height 26
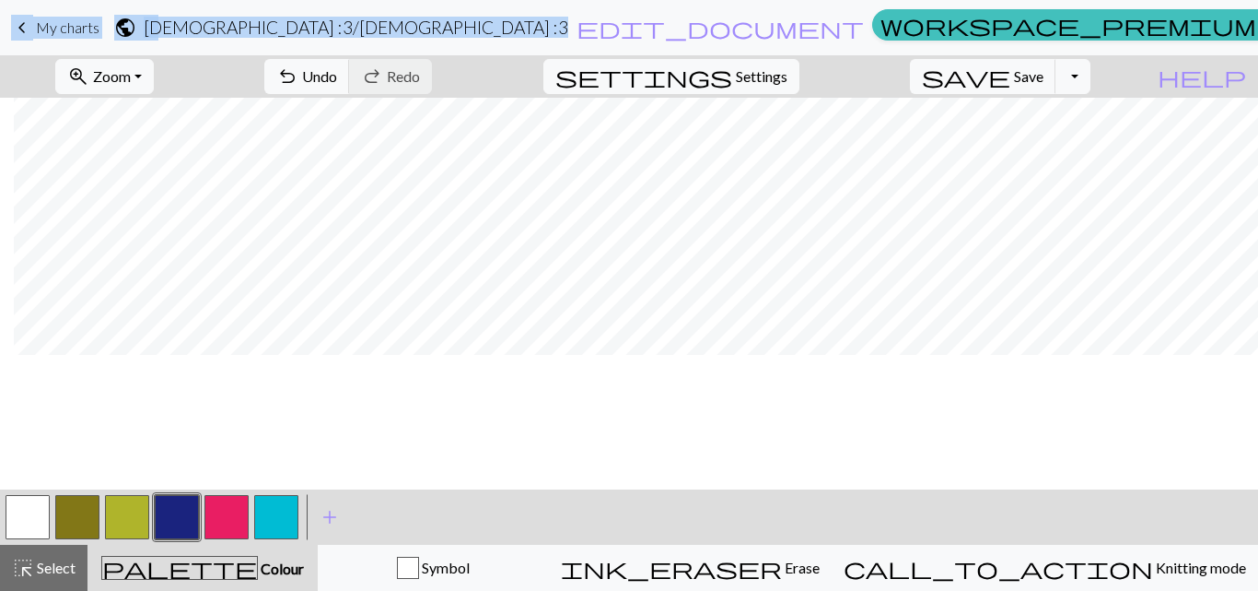
scroll to position [0, 3027]
click at [766, 73] on span "Settings" at bounding box center [762, 76] width 52 height 22
select select "aran"
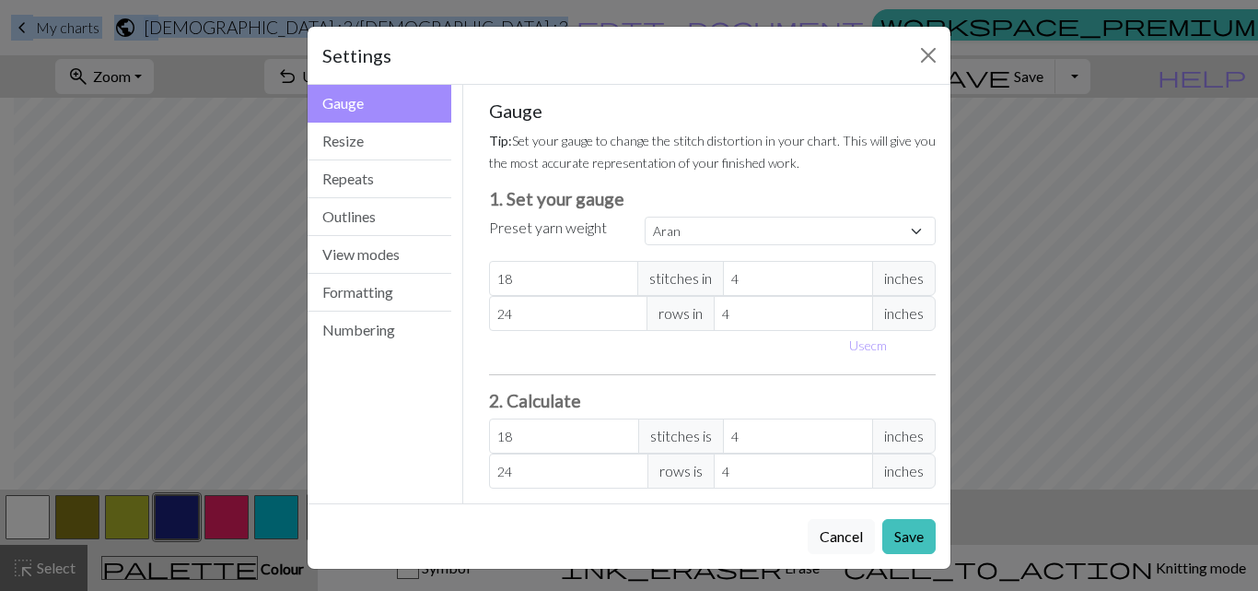
click at [474, 257] on div "Gauge Tip: Set your gauge to change the stitch distortion in your chart. This w…" at bounding box center [712, 294] width 477 height 418
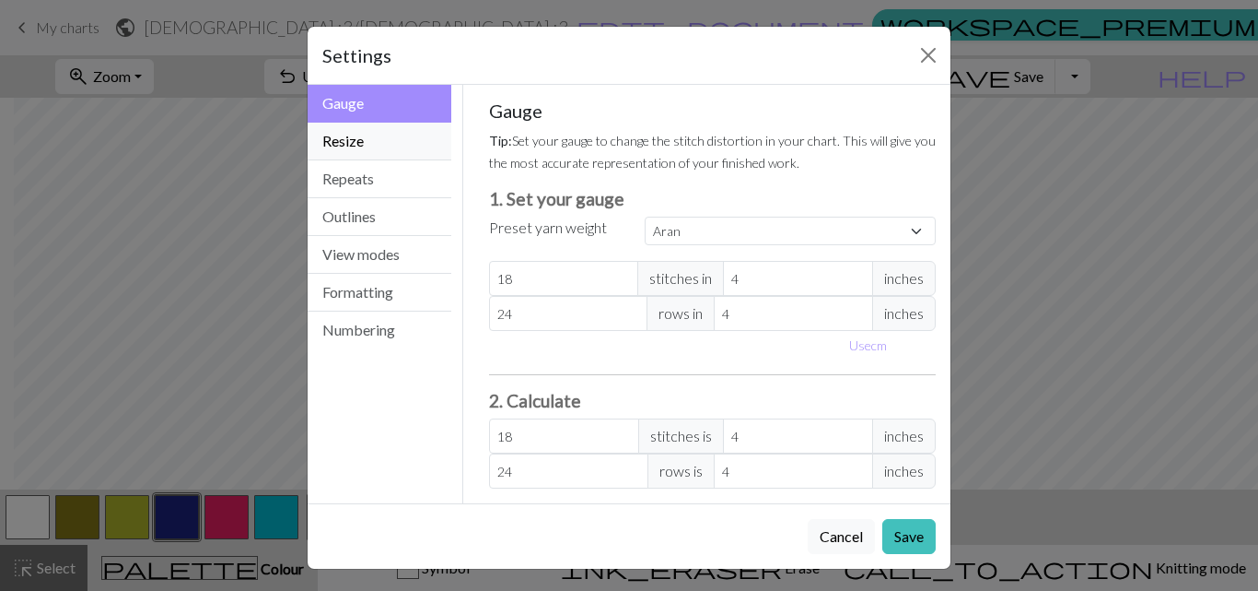
click at [366, 145] on button "Resize" at bounding box center [380, 142] width 144 height 38
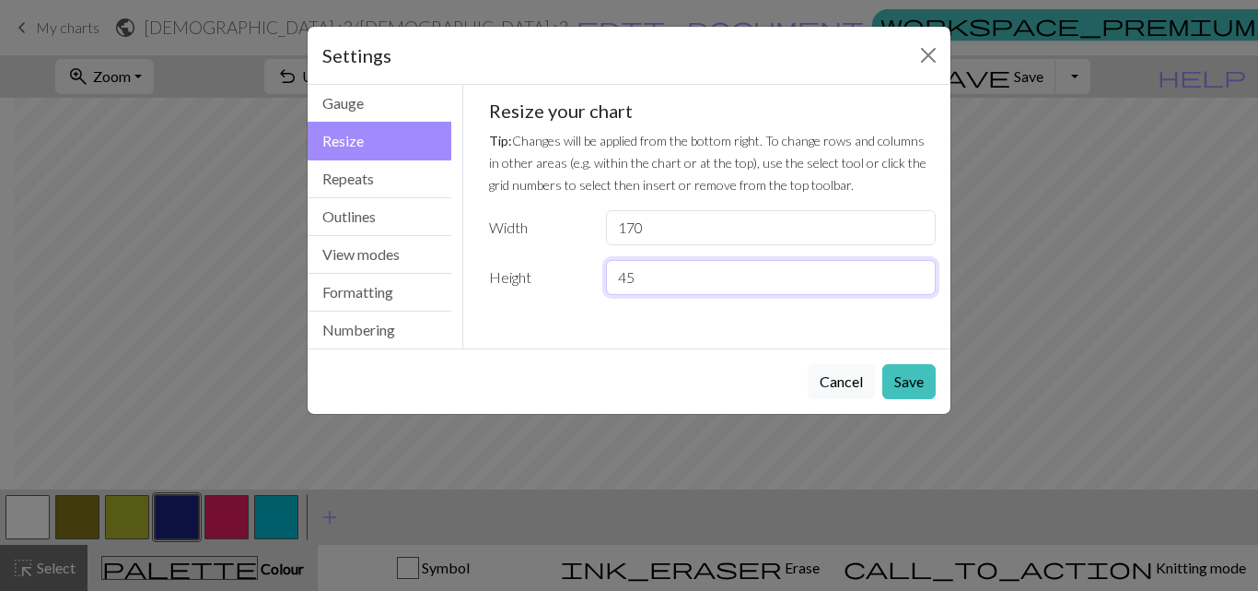
click at [638, 282] on input "45" at bounding box center [771, 277] width 330 height 35
type input "4"
type input "60"
click at [889, 373] on button "Save" at bounding box center [909, 381] width 53 height 35
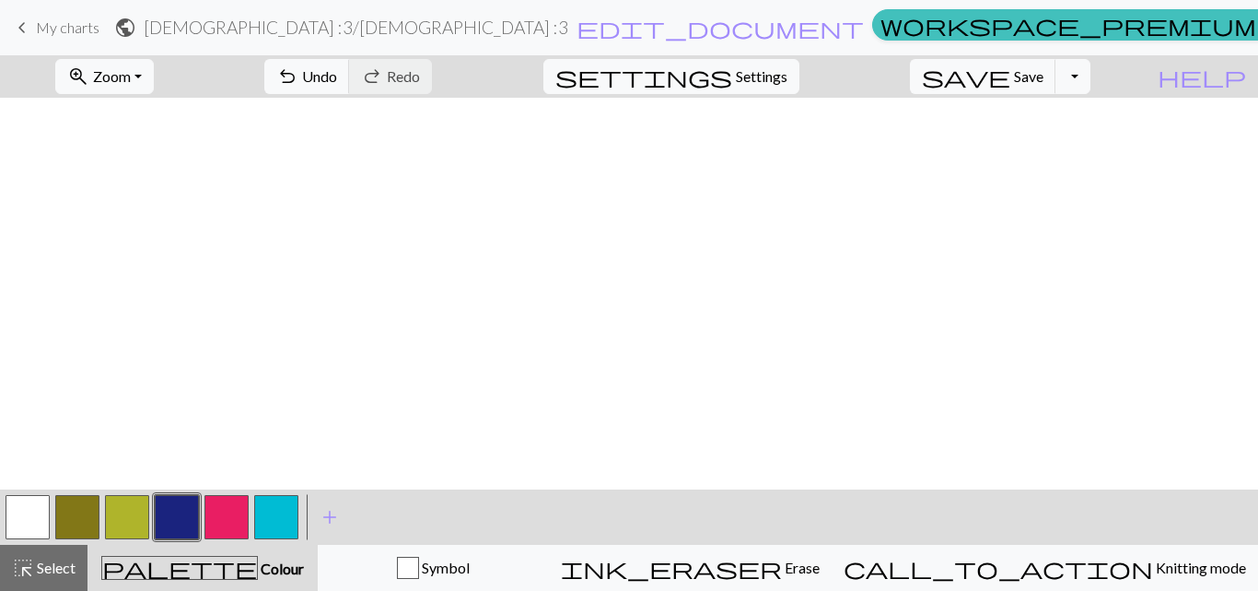
scroll to position [811, 3027]
click at [35, 576] on div "highlight_alt Select Select" at bounding box center [44, 567] width 64 height 22
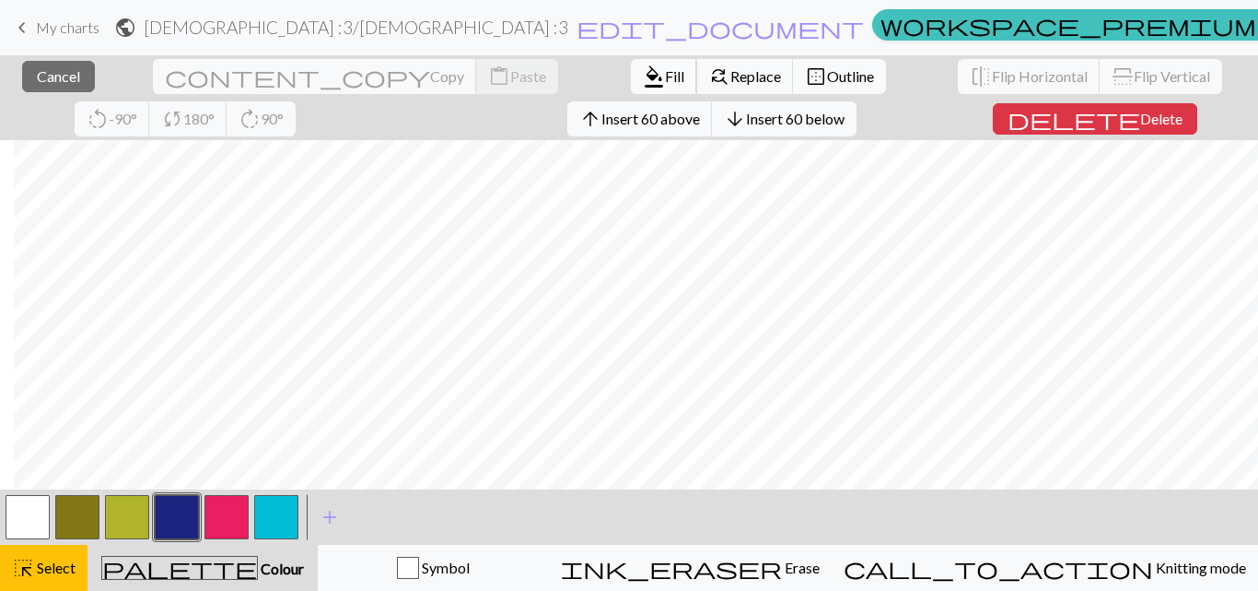
click at [665, 70] on span "Fill" at bounding box center [674, 76] width 19 height 18
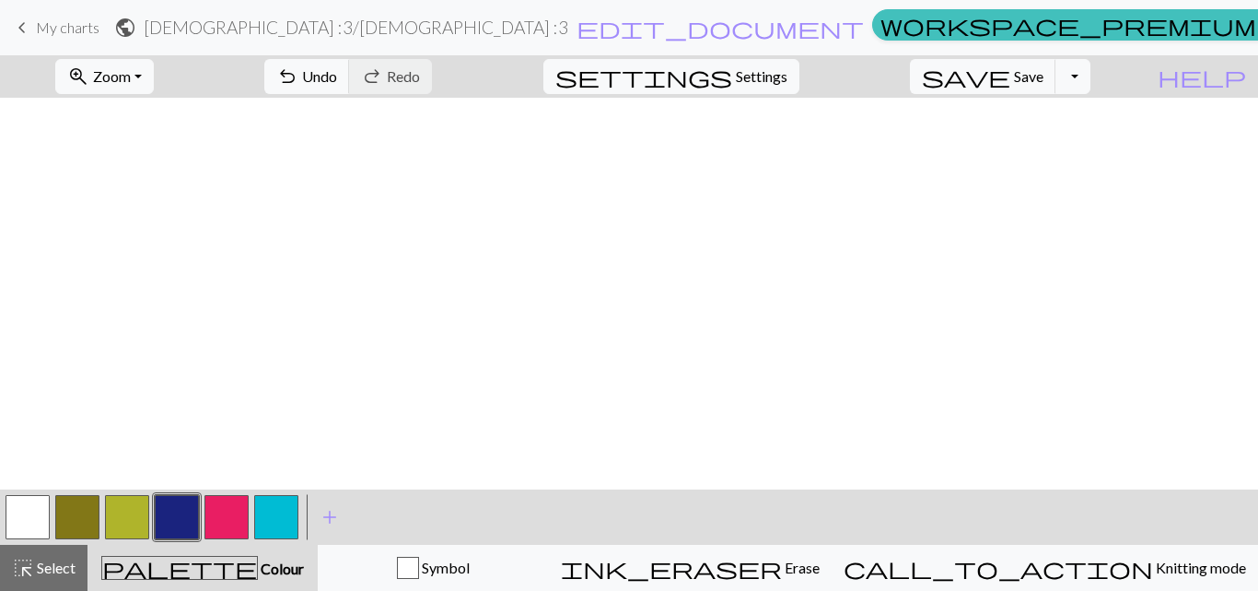
scroll to position [811, 0]
click at [291, 511] on button "button" at bounding box center [276, 517] width 44 height 44
click at [170, 513] on button "button" at bounding box center [177, 517] width 44 height 44
click at [269, 514] on button "button" at bounding box center [276, 517] width 44 height 44
click at [298, 73] on span "undo" at bounding box center [287, 77] width 22 height 26
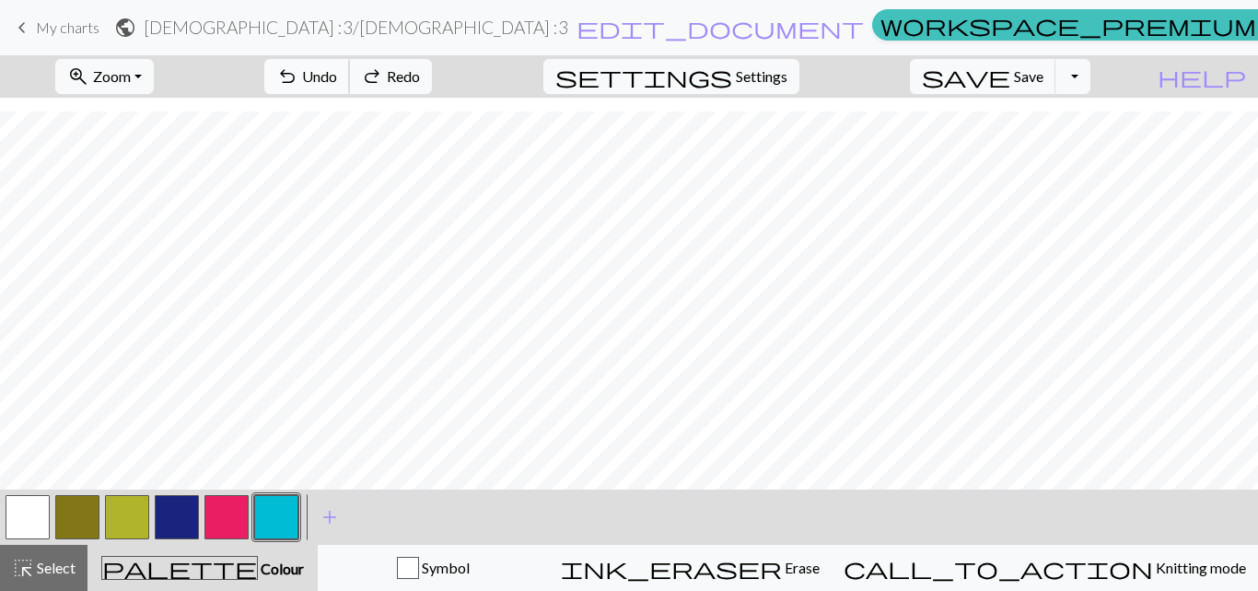
click at [298, 73] on span "undo" at bounding box center [287, 77] width 22 height 26
click at [337, 84] on span "Undo" at bounding box center [319, 76] width 35 height 18
click at [176, 532] on button "button" at bounding box center [177, 517] width 44 height 44
click at [275, 509] on button "button" at bounding box center [276, 517] width 44 height 44
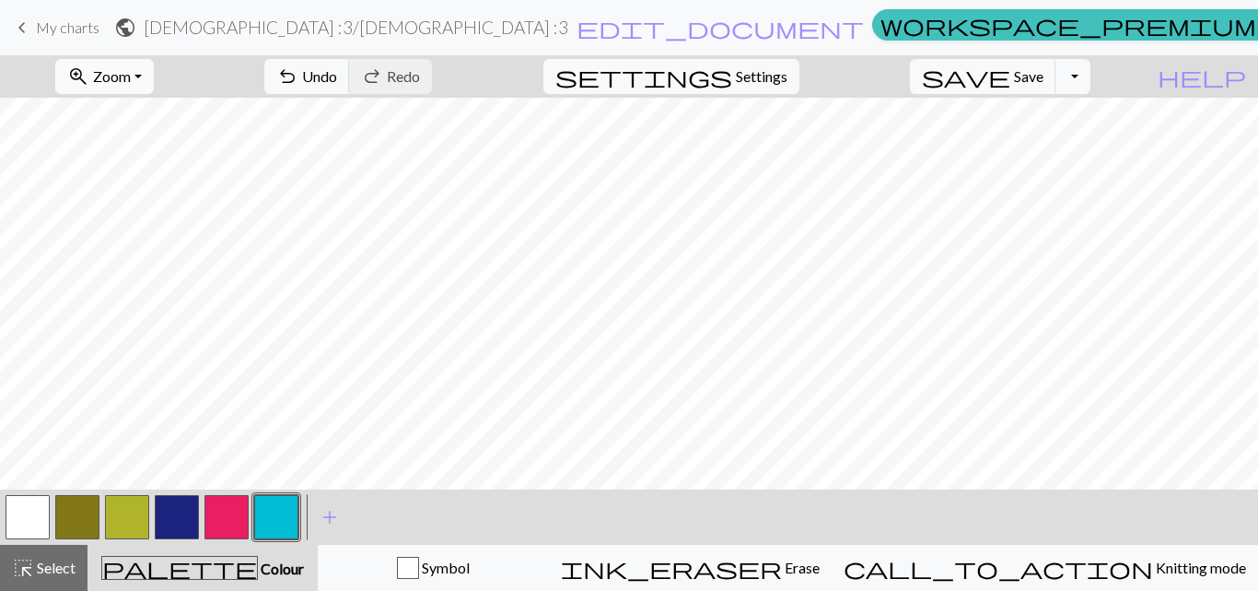
click at [154, 82] on button "zoom_in Zoom Zoom" at bounding box center [104, 76] width 99 height 35
click at [135, 220] on button "50%" at bounding box center [129, 220] width 146 height 29
click at [89, 73] on span "zoom_in" at bounding box center [78, 77] width 22 height 26
click at [118, 243] on button "100%" at bounding box center [129, 250] width 146 height 29
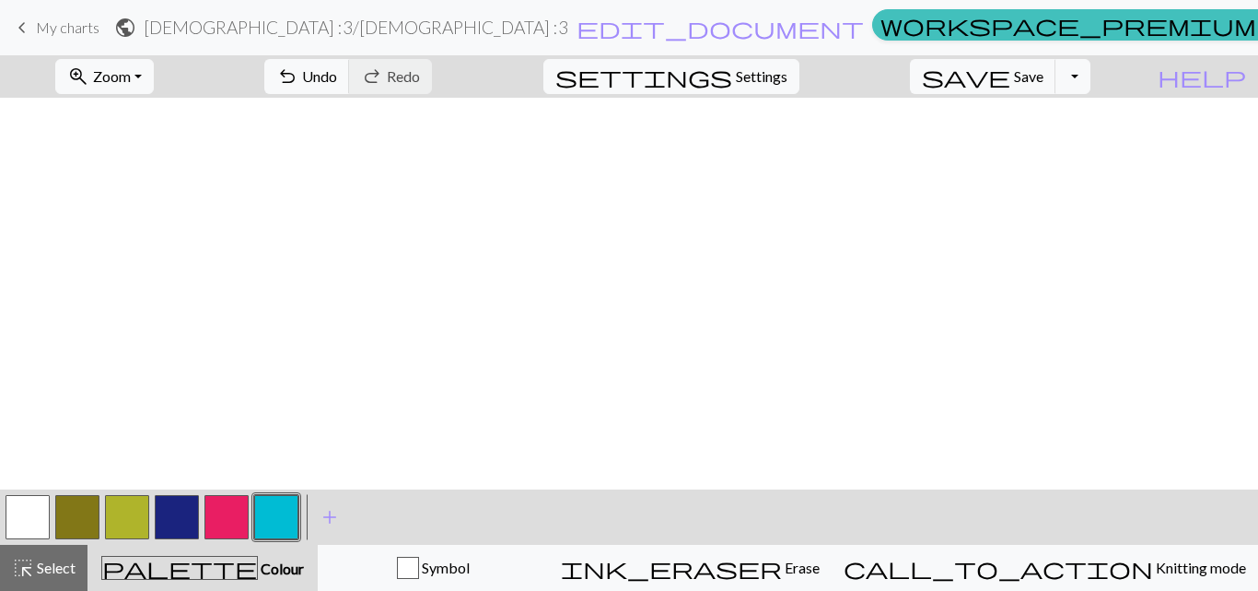
scroll to position [811, 0]
click at [164, 513] on button "button" at bounding box center [177, 517] width 44 height 44
click at [84, 526] on button "button" at bounding box center [77, 517] width 44 height 44
click at [179, 529] on button "button" at bounding box center [177, 517] width 44 height 44
click at [73, 507] on button "button" at bounding box center [77, 517] width 44 height 44
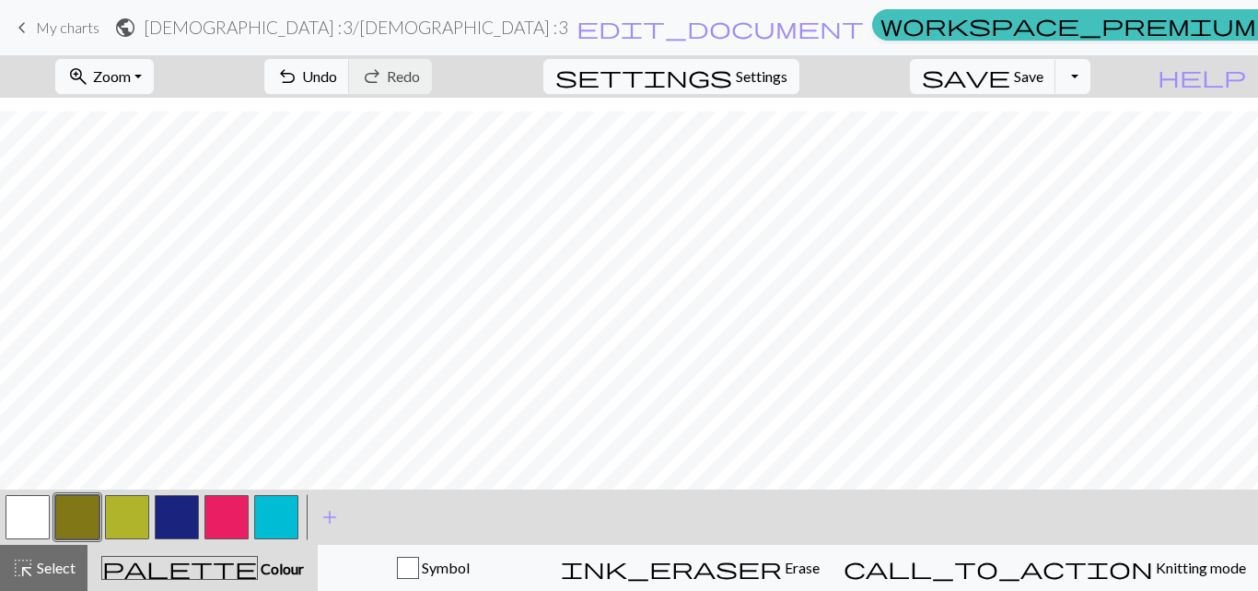
click at [179, 520] on button "button" at bounding box center [177, 517] width 44 height 44
drag, startPoint x: 67, startPoint y: 514, endPoint x: 95, endPoint y: 487, distance: 38.4
click at [68, 513] on button "button" at bounding box center [77, 517] width 44 height 44
click at [174, 520] on button "button" at bounding box center [177, 517] width 44 height 44
click at [86, 527] on button "button" at bounding box center [77, 517] width 44 height 44
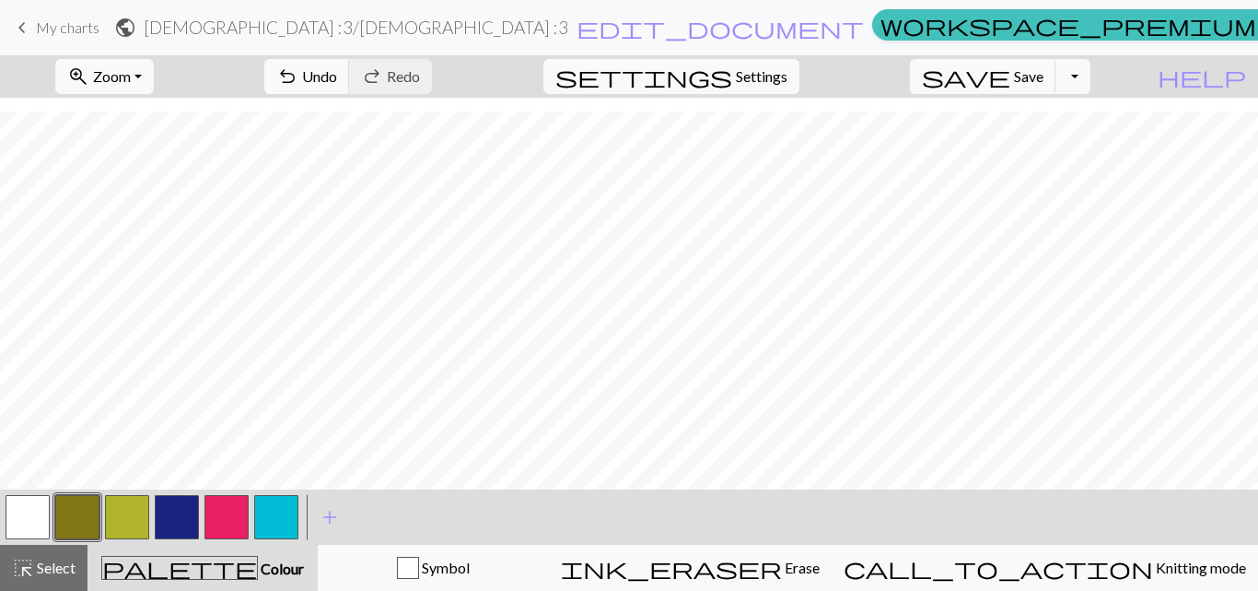
click at [178, 528] on button "button" at bounding box center [177, 517] width 44 height 44
click at [80, 521] on button "button" at bounding box center [77, 517] width 44 height 44
click at [175, 511] on button "button" at bounding box center [177, 517] width 44 height 44
click at [76, 504] on button "button" at bounding box center [77, 517] width 44 height 44
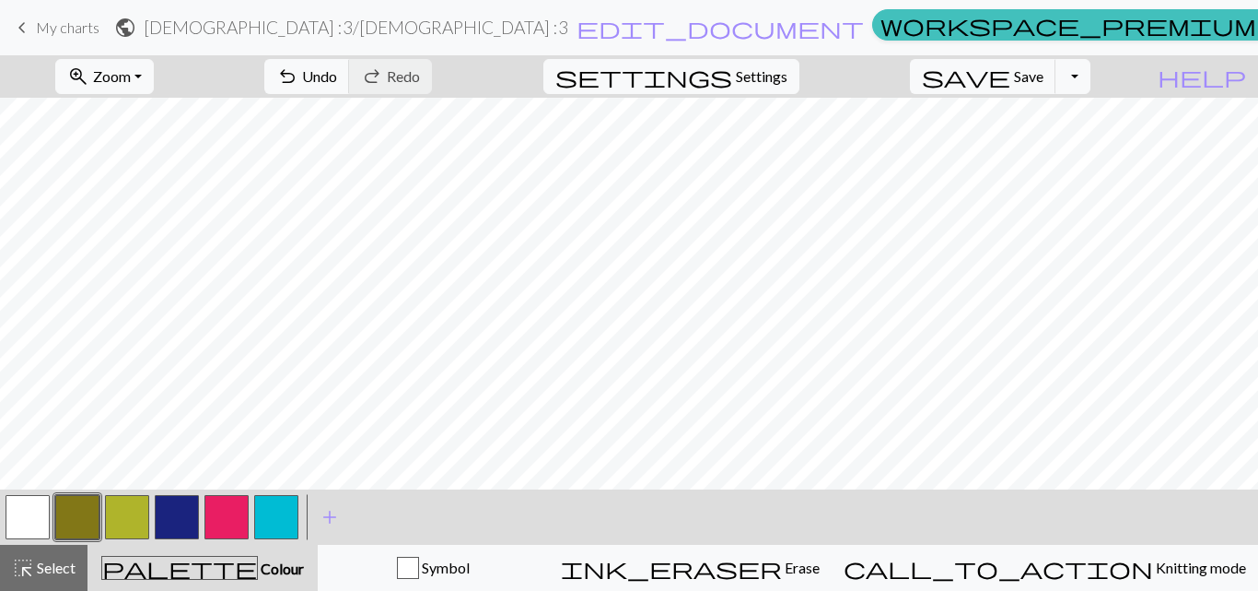
click at [168, 536] on button "button" at bounding box center [177, 517] width 44 height 44
drag, startPoint x: 76, startPoint y: 514, endPoint x: 83, endPoint y: 480, distance: 34.7
click at [76, 514] on button "button" at bounding box center [77, 517] width 44 height 44
click at [163, 505] on button "button" at bounding box center [177, 517] width 44 height 44
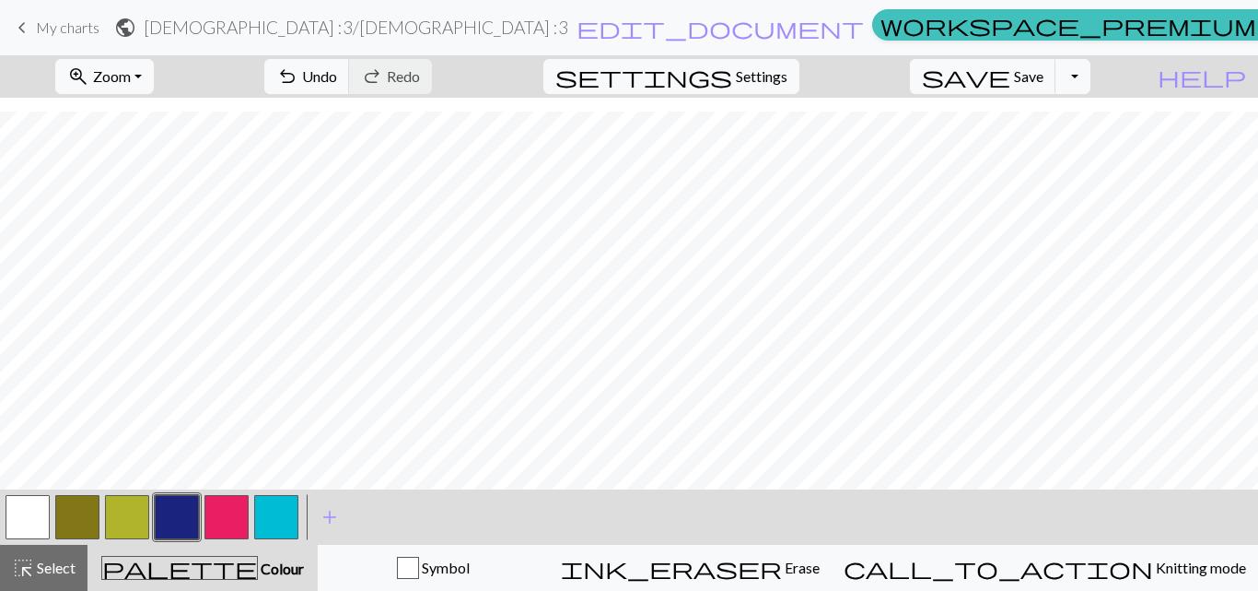
click at [139, 503] on button "button" at bounding box center [127, 517] width 44 height 44
click at [205, 526] on div at bounding box center [227, 517] width 50 height 50
click at [215, 524] on button "button" at bounding box center [227, 517] width 44 height 44
click at [228, 522] on button "button" at bounding box center [227, 517] width 44 height 44
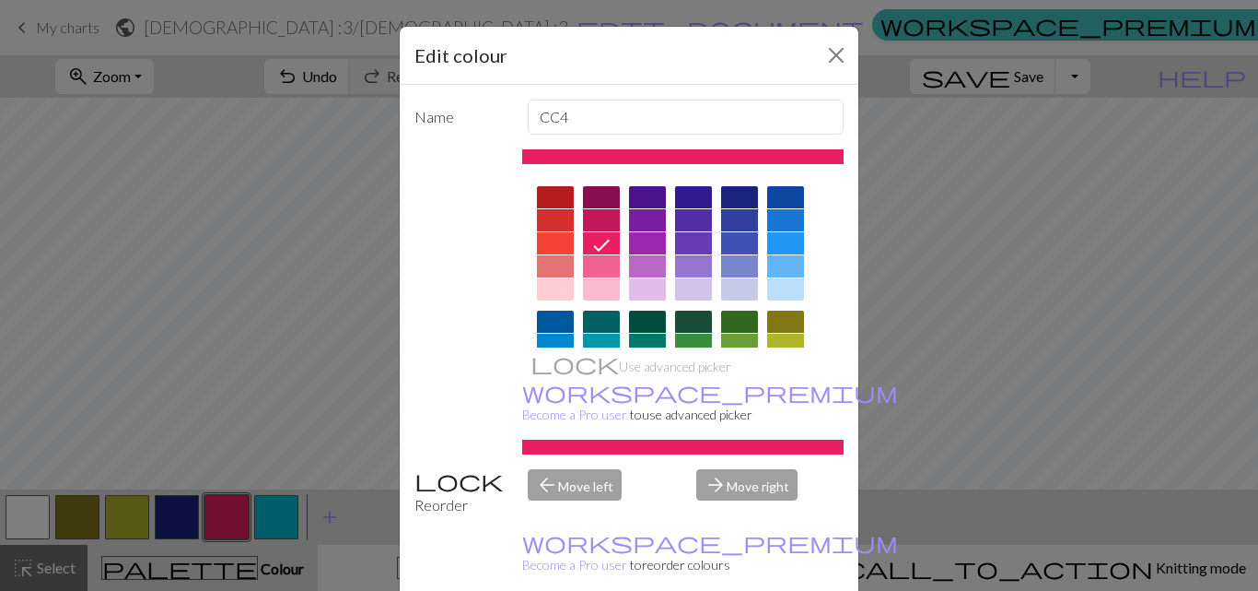
click at [229, 526] on div "Edit colour Name CC4 Use advanced picker workspace_premium Become a Pro user to…" at bounding box center [629, 295] width 1258 height 591
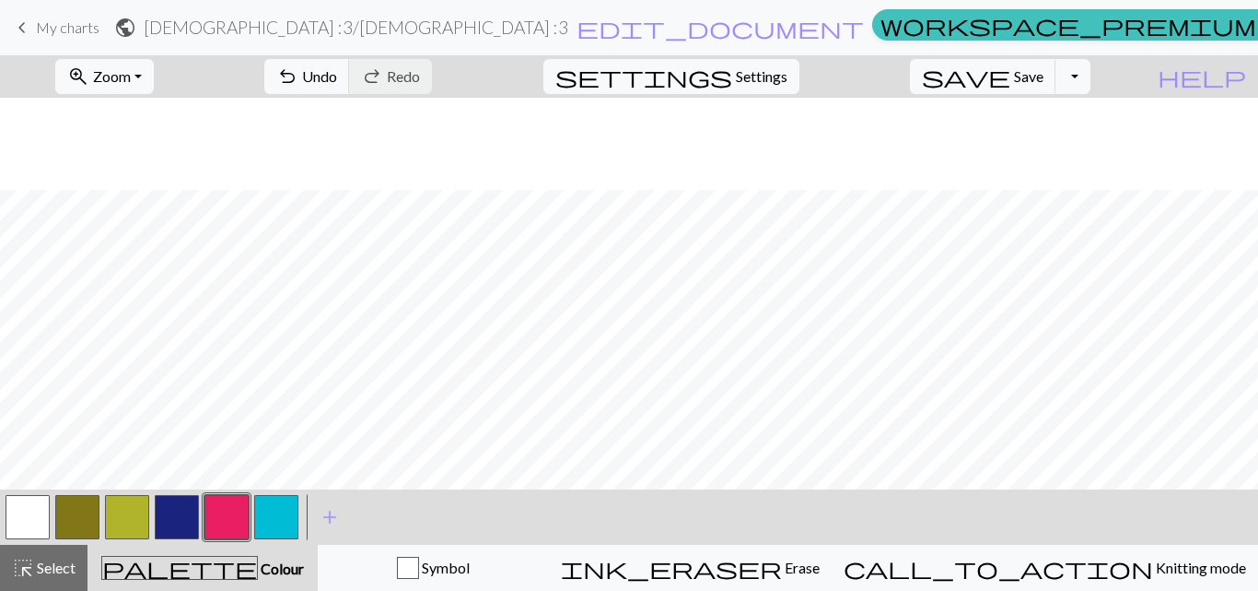
scroll to position [811, 0]
click at [337, 78] on span "Undo" at bounding box center [319, 76] width 35 height 18
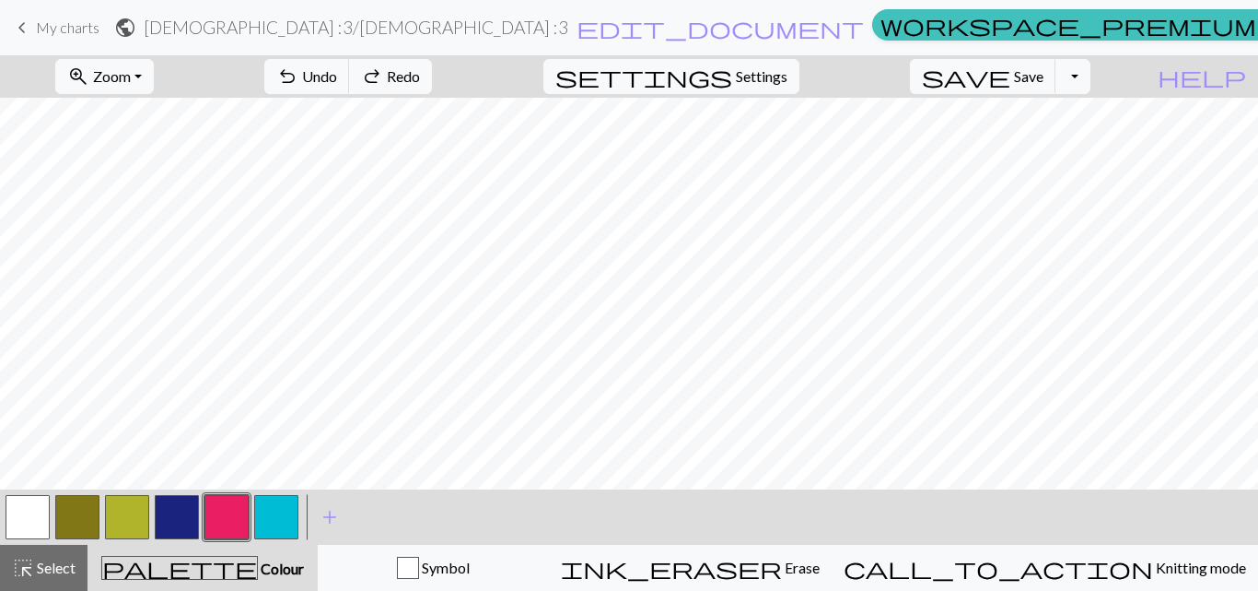
click at [85, 525] on button "button" at bounding box center [77, 517] width 44 height 44
click at [89, 82] on span "zoom_in" at bounding box center [78, 77] width 22 height 26
click at [161, 150] on button "Fit width" at bounding box center [129, 146] width 146 height 29
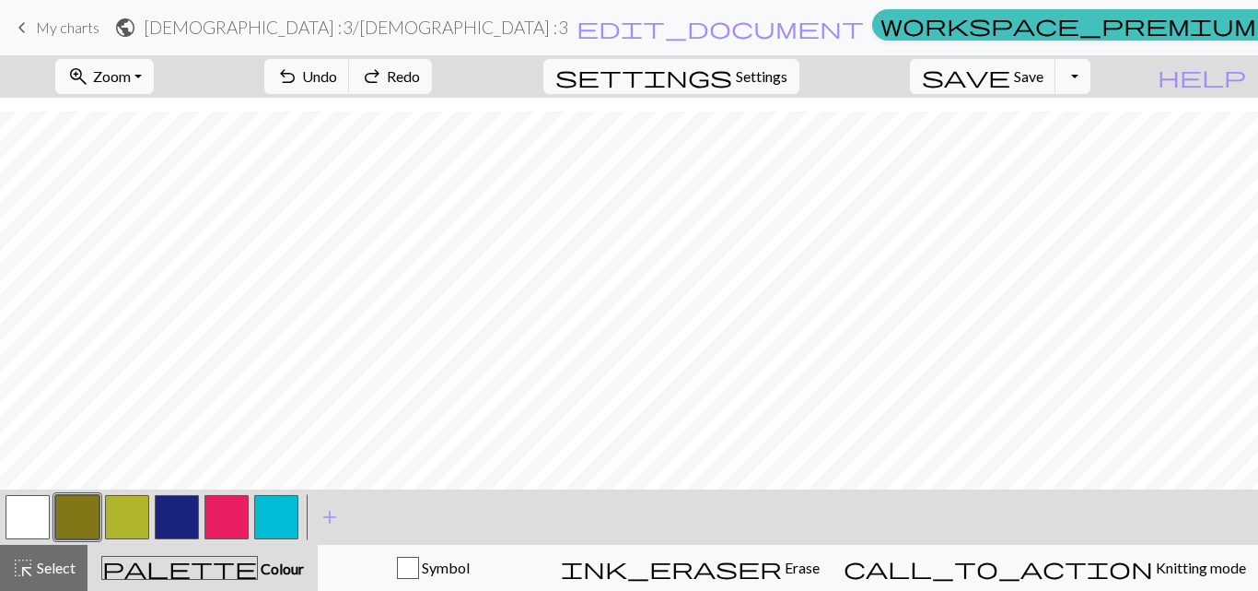
click at [131, 76] on span "Zoom" at bounding box center [112, 76] width 38 height 18
click at [138, 122] on button "Fit all" at bounding box center [129, 116] width 146 height 29
click at [81, 515] on button "button" at bounding box center [77, 517] width 44 height 44
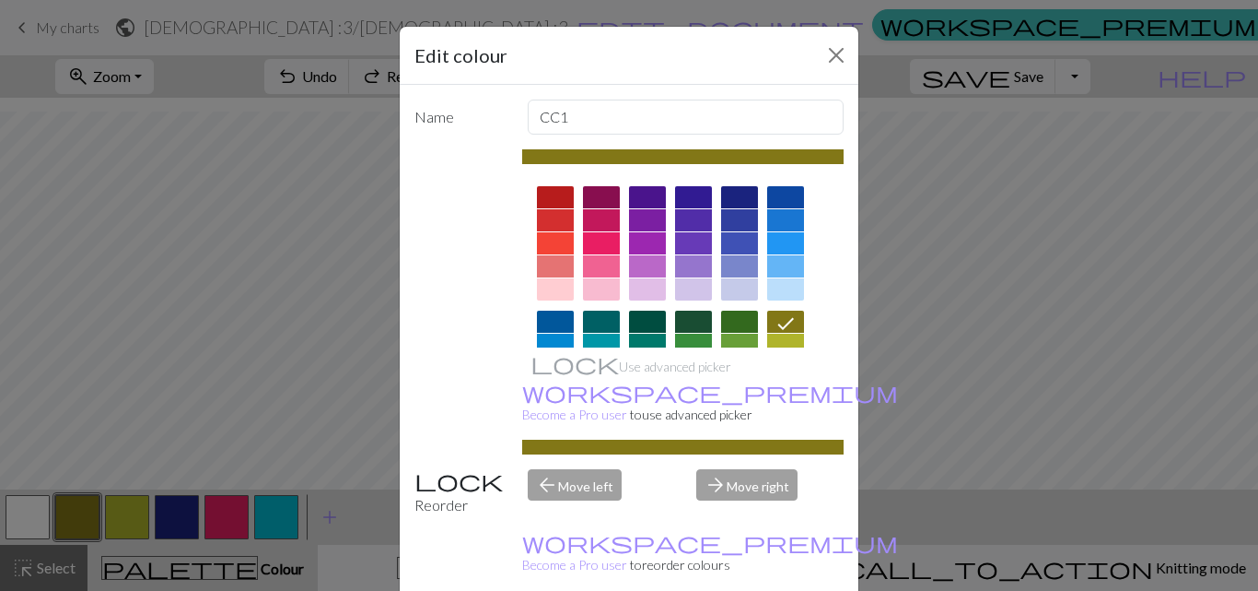
click at [266, 313] on div "Edit colour Name CC1 Use advanced picker workspace_premium Become a Pro user to…" at bounding box center [629, 295] width 1258 height 591
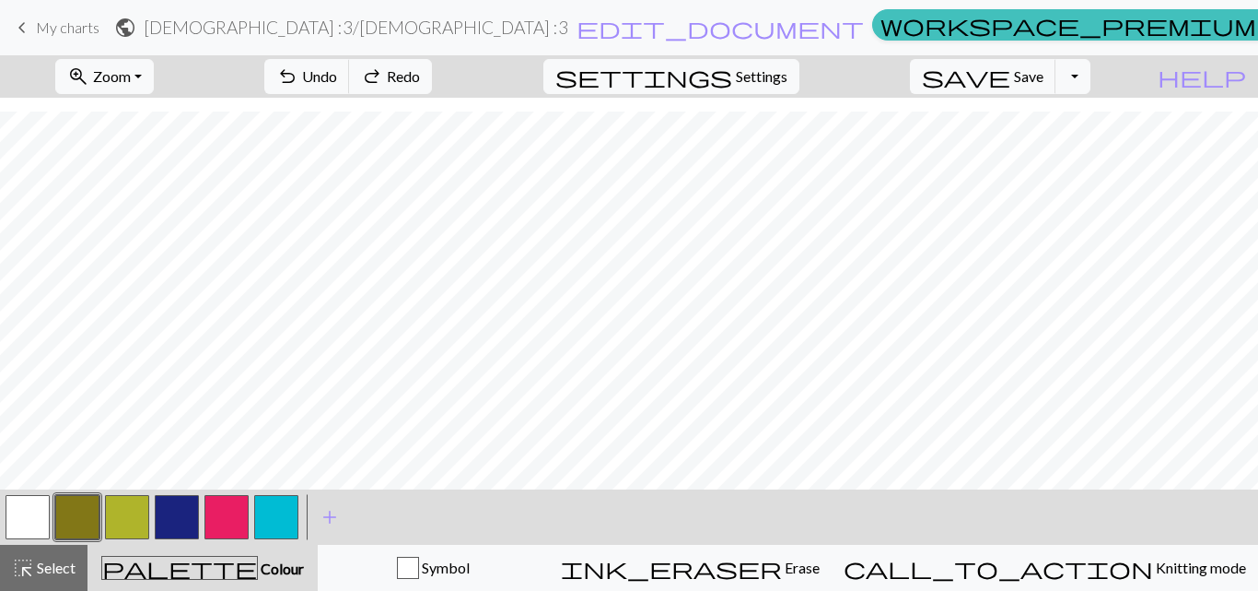
click at [228, 513] on button "button" at bounding box center [227, 517] width 44 height 44
click at [58, 567] on span "Select" at bounding box center [54, 567] width 41 height 18
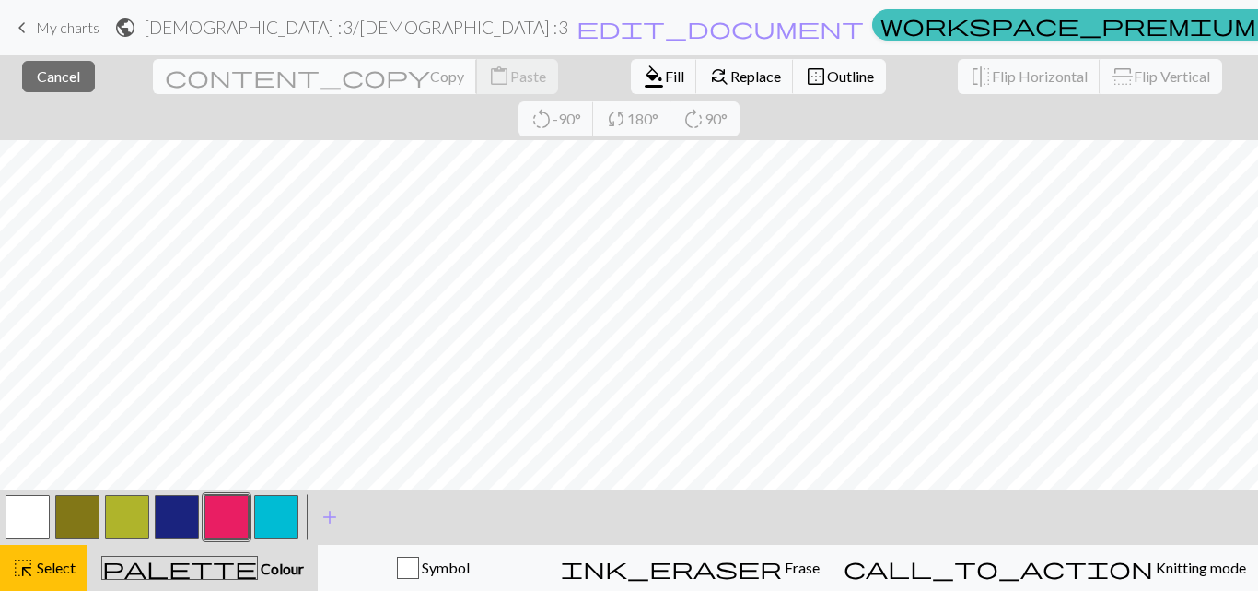
click at [430, 78] on span "Copy" at bounding box center [447, 76] width 34 height 18
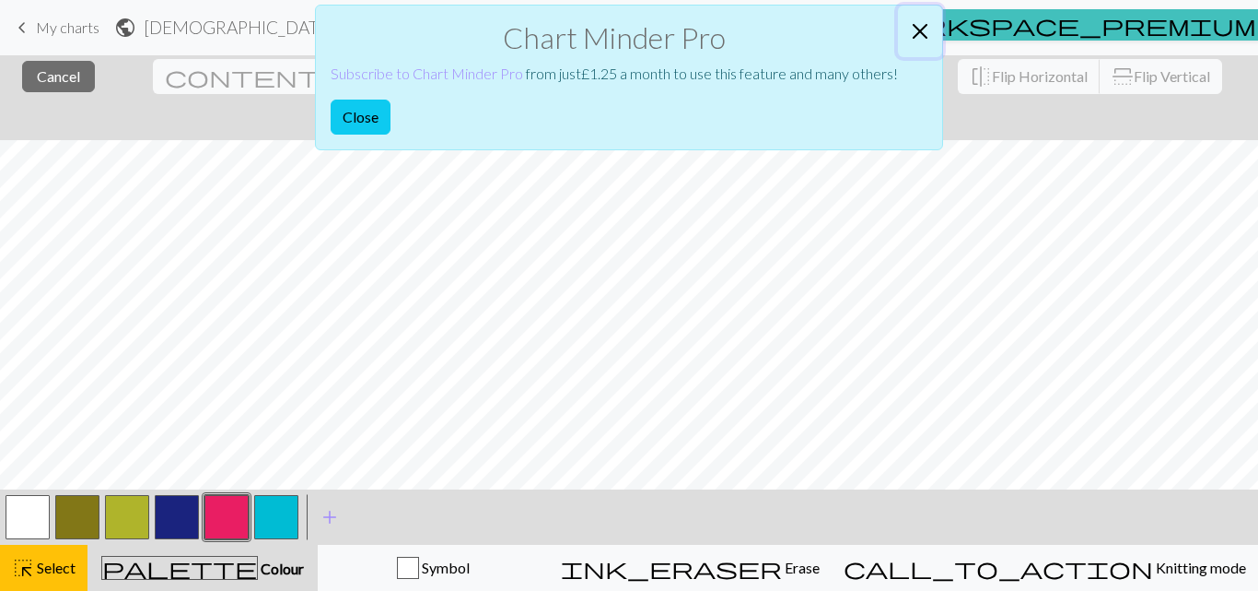
click at [926, 22] on button "Close" at bounding box center [920, 32] width 44 height 52
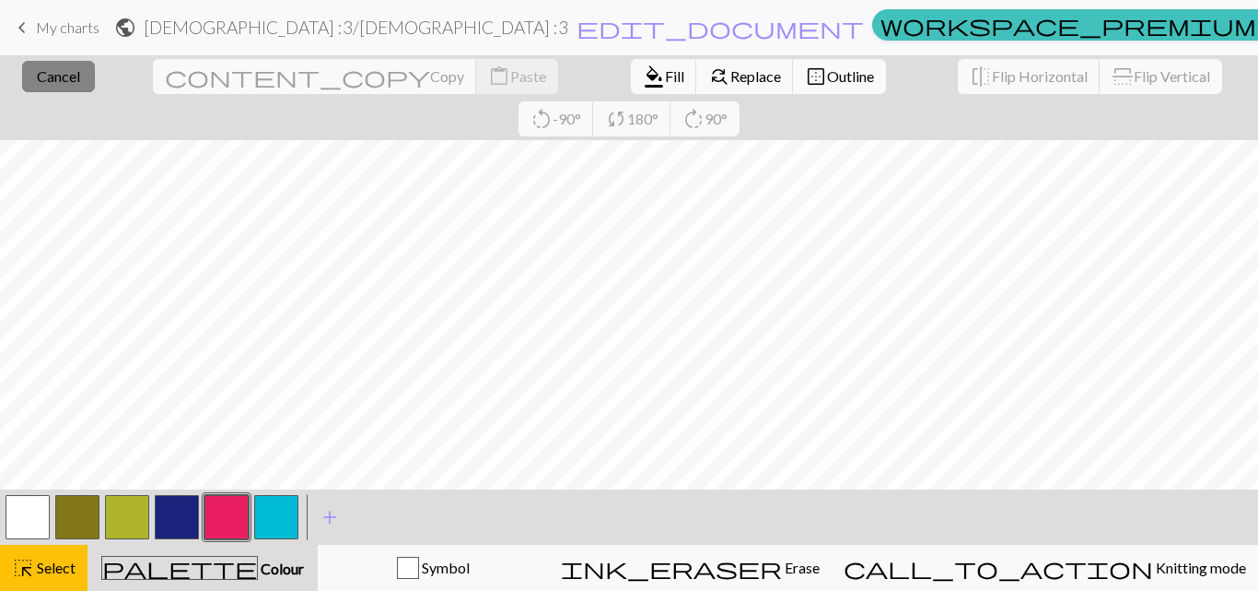
click at [65, 83] on span "Cancel" at bounding box center [58, 76] width 43 height 18
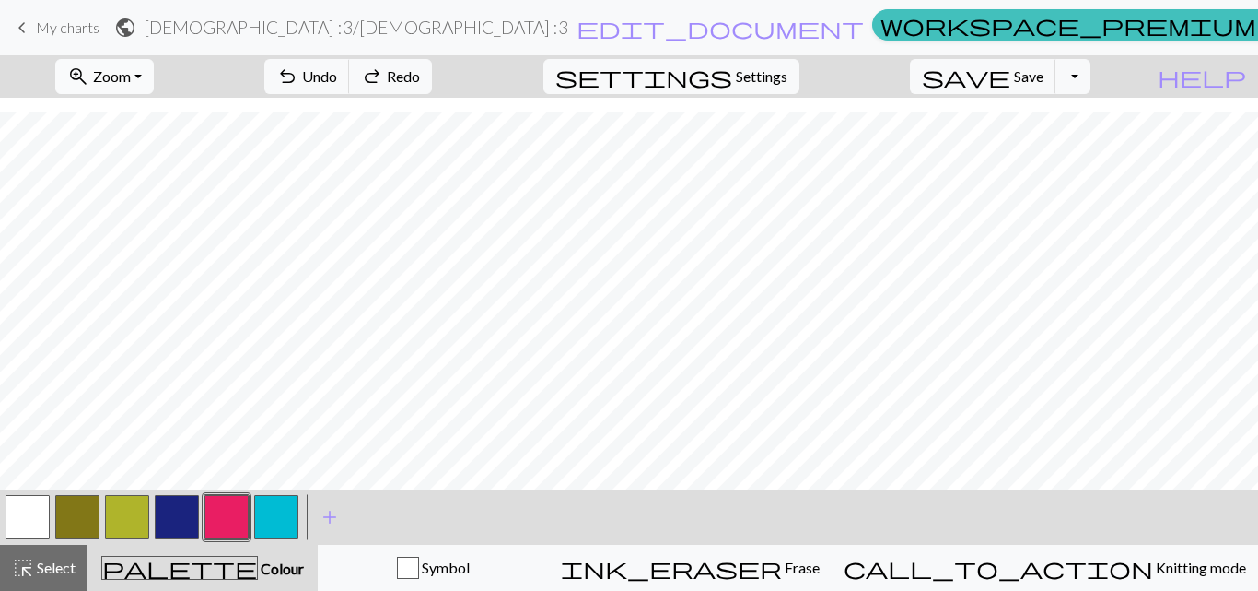
click at [131, 81] on span "Zoom" at bounding box center [112, 76] width 38 height 18
click at [132, 248] on button "100%" at bounding box center [129, 250] width 146 height 29
click at [78, 509] on button "button" at bounding box center [77, 517] width 44 height 44
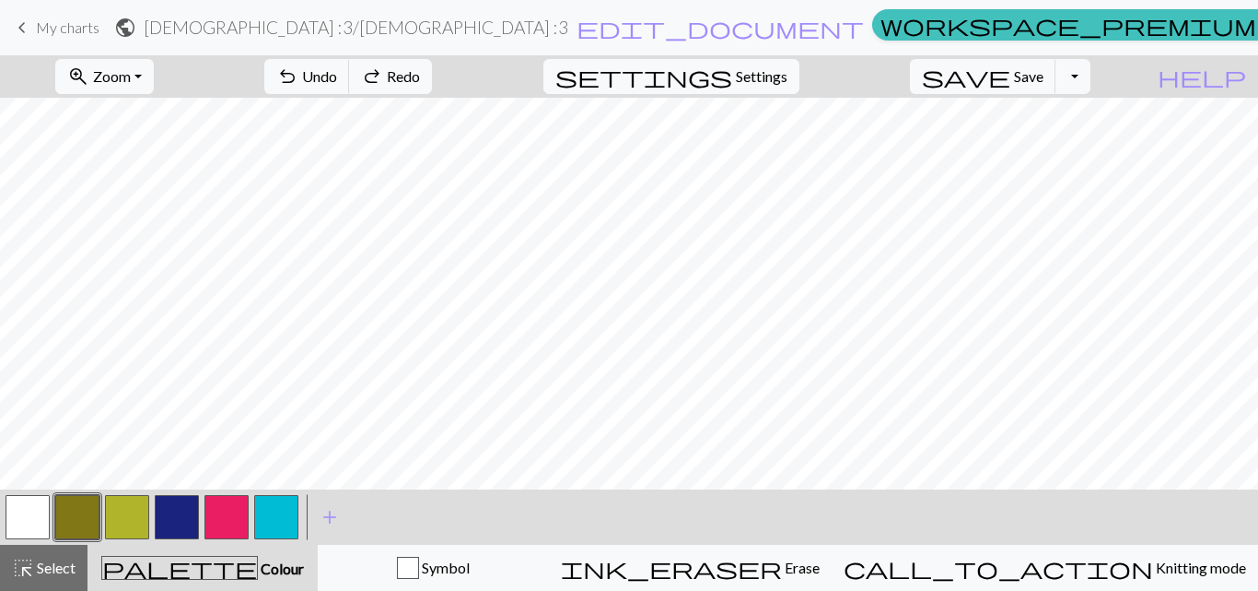
click at [68, 515] on button "button" at bounding box center [77, 517] width 44 height 44
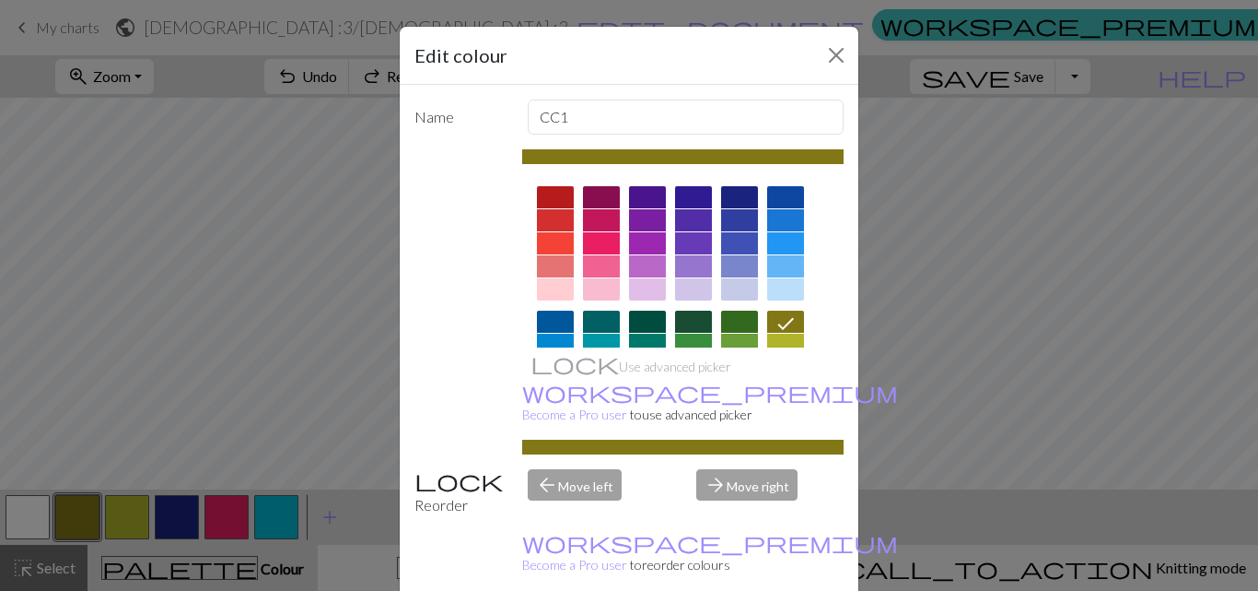
click at [203, 464] on div "Edit colour Name CC1 Use advanced picker workspace_premium Become a Pro user to…" at bounding box center [629, 295] width 1258 height 591
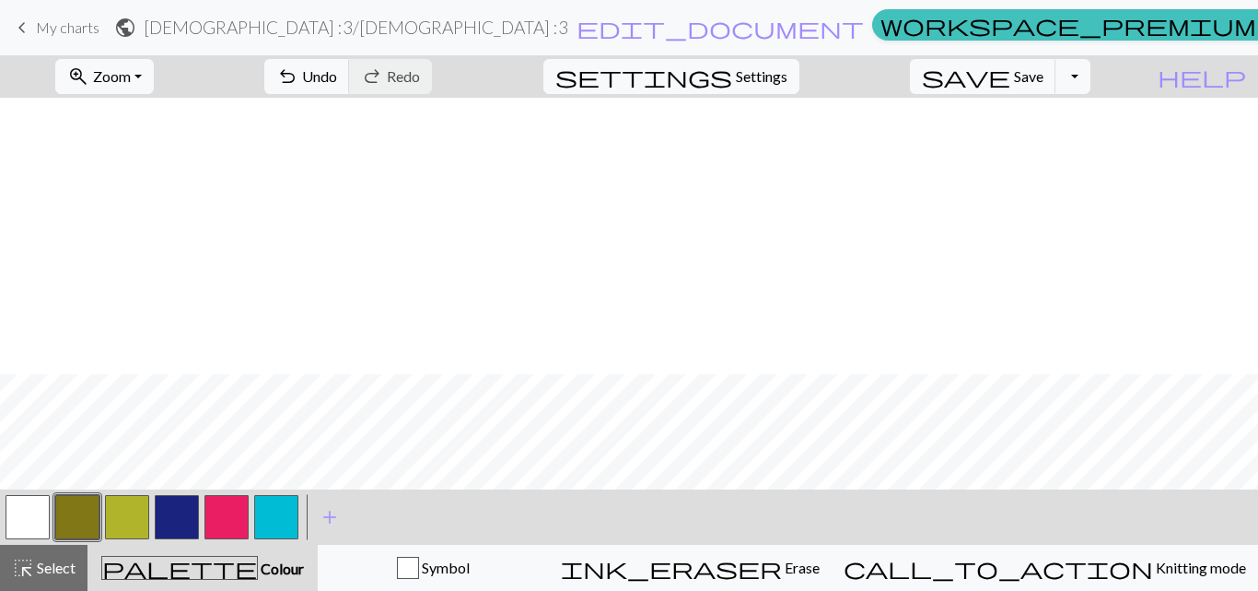
scroll to position [811, 0]
click at [131, 83] on span "Zoom" at bounding box center [112, 76] width 38 height 18
click at [146, 218] on button "50%" at bounding box center [129, 220] width 146 height 29
click at [183, 525] on button "button" at bounding box center [177, 517] width 44 height 44
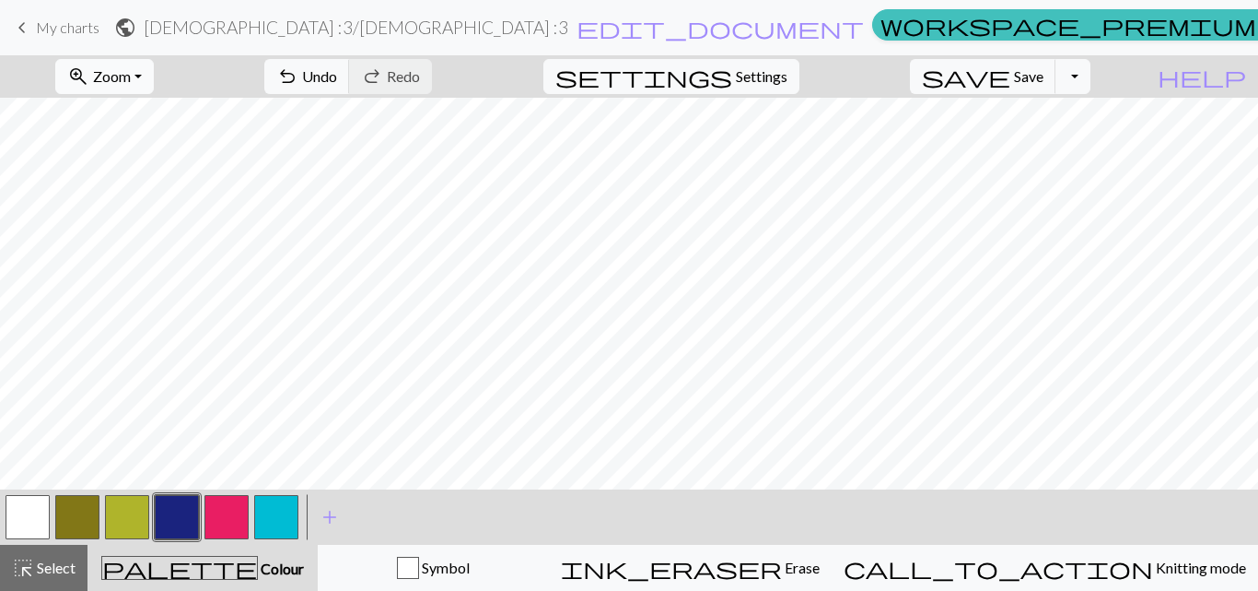
click at [154, 79] on button "zoom_in Zoom Zoom" at bounding box center [104, 76] width 99 height 35
click at [138, 254] on button "100%" at bounding box center [129, 250] width 146 height 29
click at [276, 509] on button "button" at bounding box center [276, 517] width 44 height 44
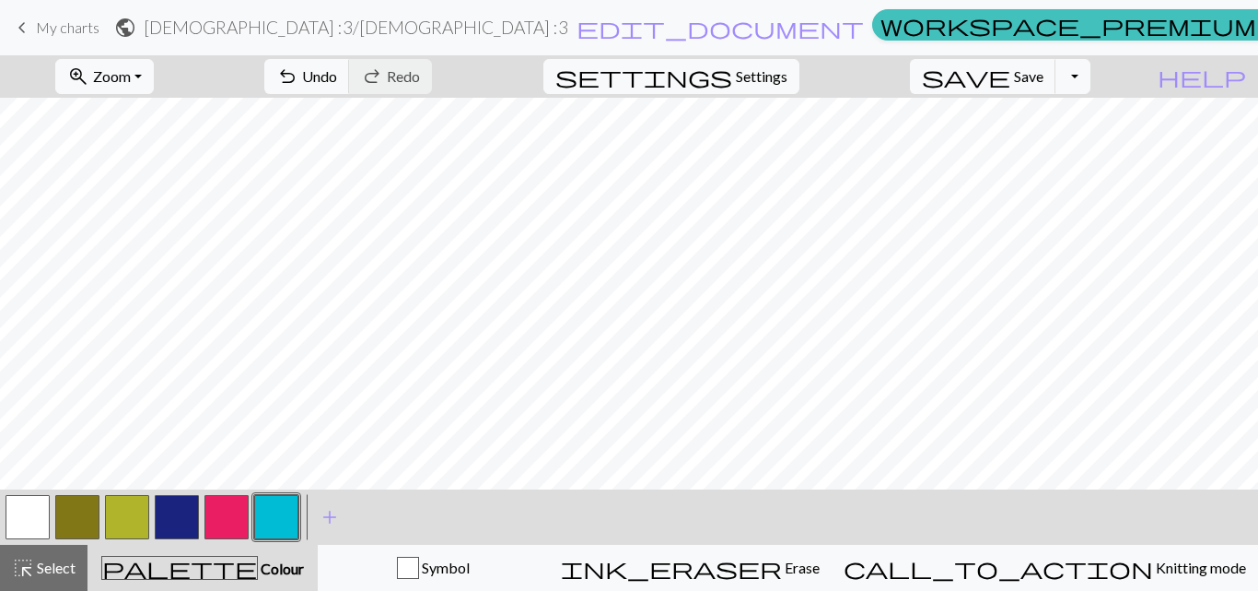
click at [181, 508] on button "button" at bounding box center [177, 517] width 44 height 44
click at [279, 521] on button "button" at bounding box center [276, 517] width 44 height 44
click at [169, 514] on button "button" at bounding box center [177, 517] width 44 height 44
click at [274, 521] on button "button" at bounding box center [276, 517] width 44 height 44
click at [131, 76] on span "Zoom" at bounding box center [112, 76] width 38 height 18
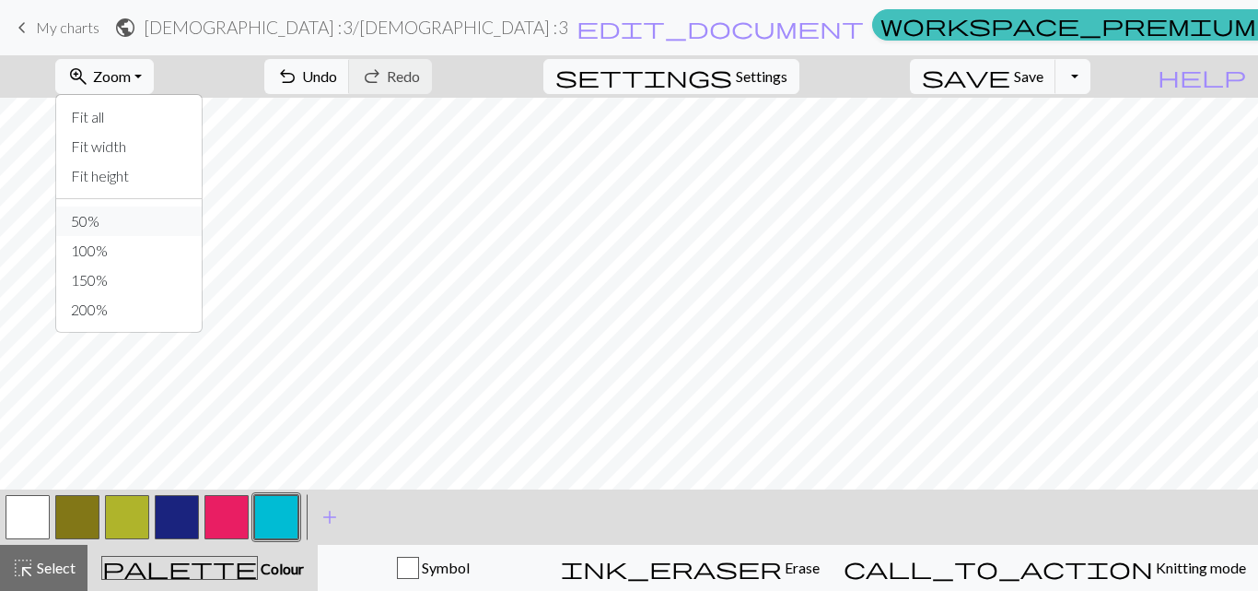
click at [136, 214] on button "50%" at bounding box center [129, 220] width 146 height 29
click at [180, 532] on button "button" at bounding box center [177, 517] width 44 height 44
click at [130, 68] on span "Zoom" at bounding box center [112, 76] width 38 height 18
click at [145, 251] on button "100%" at bounding box center [129, 250] width 146 height 29
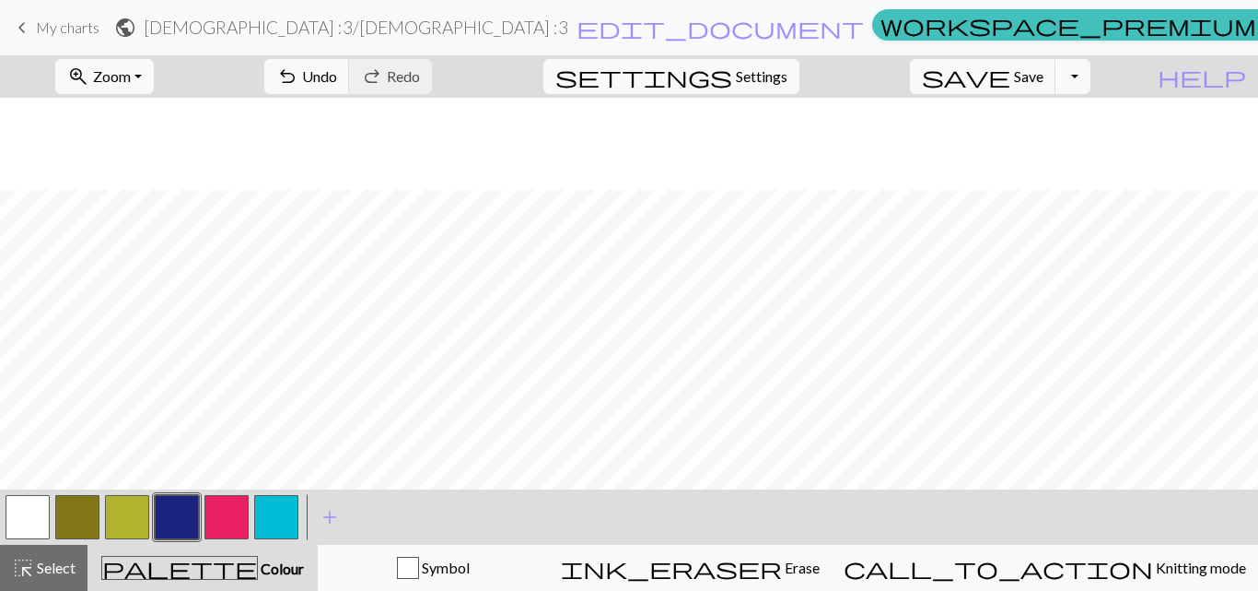
scroll to position [719, 0]
click at [287, 512] on button "button" at bounding box center [276, 517] width 44 height 44
drag, startPoint x: 181, startPoint y: 528, endPoint x: 202, endPoint y: 517, distance: 23.9
click at [180, 528] on button "button" at bounding box center [177, 517] width 44 height 44
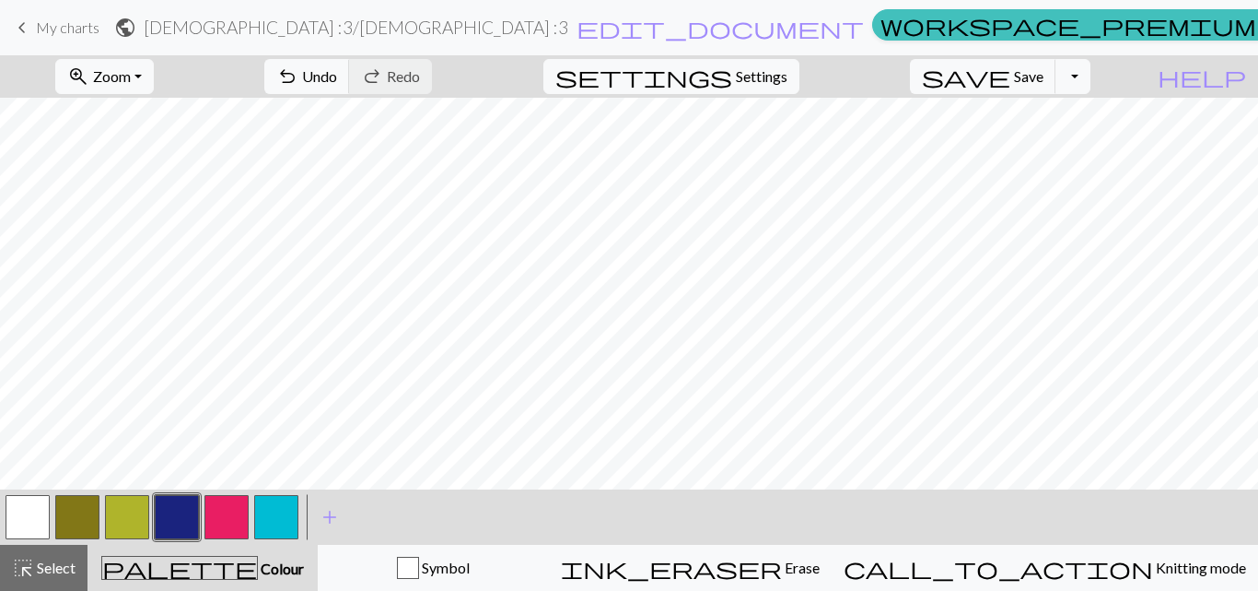
drag, startPoint x: 272, startPoint y: 511, endPoint x: 286, endPoint y: 506, distance: 14.9
click at [274, 512] on button "button" at bounding box center [276, 517] width 44 height 44
click at [180, 519] on button "button" at bounding box center [177, 517] width 44 height 44
click at [291, 532] on button "button" at bounding box center [276, 517] width 44 height 44
click at [171, 508] on button "button" at bounding box center [177, 517] width 44 height 44
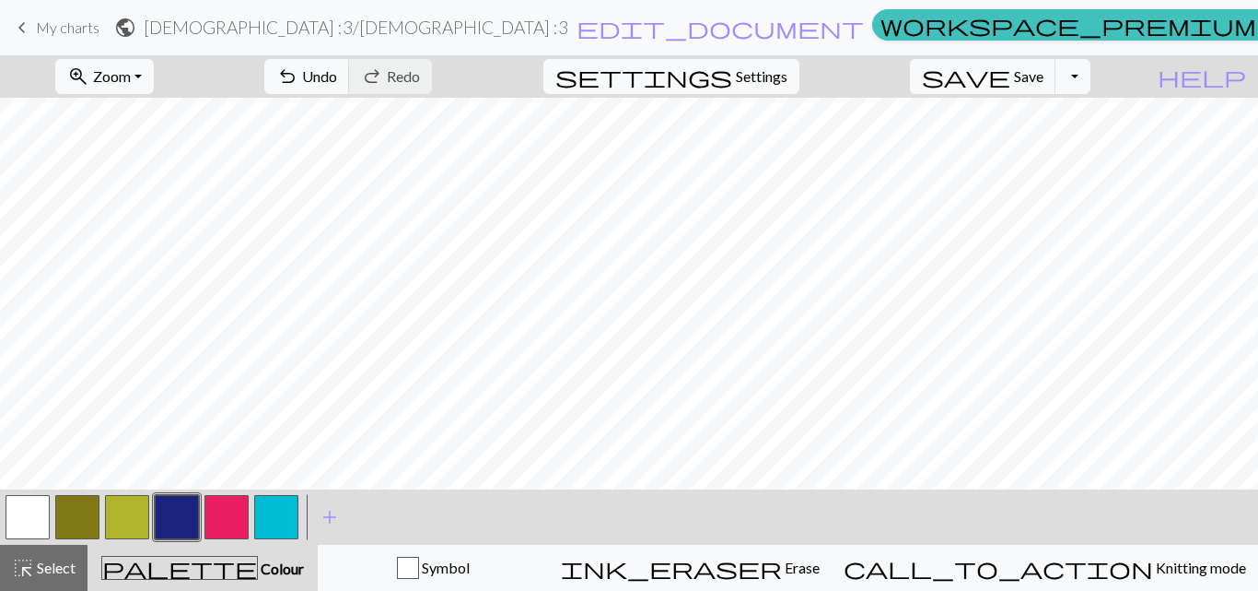
click at [298, 522] on div at bounding box center [276, 517] width 50 height 50
click at [280, 521] on button "button" at bounding box center [276, 517] width 44 height 44
click at [177, 513] on button "button" at bounding box center [177, 517] width 44 height 44
click at [131, 84] on span "Zoom" at bounding box center [112, 76] width 38 height 18
click at [111, 222] on button "50%" at bounding box center [129, 220] width 146 height 29
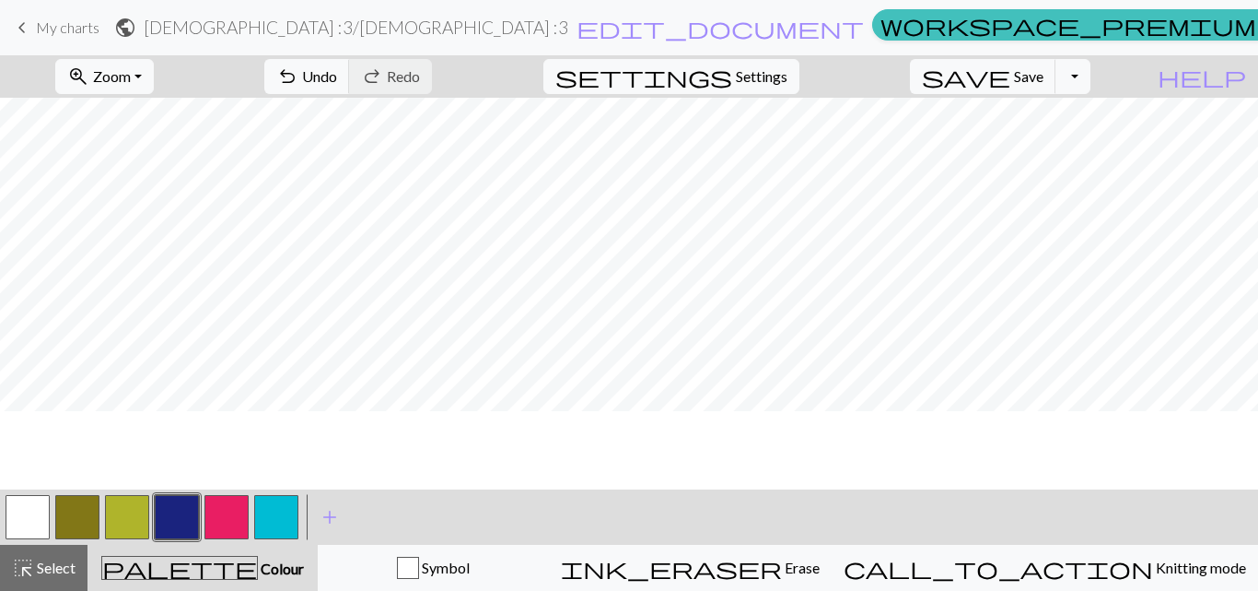
scroll to position [147, 0]
click at [1046, 64] on button "save Save Save" at bounding box center [983, 76] width 146 height 35
click at [1044, 75] on span "Save" at bounding box center [1028, 76] width 29 height 18
click at [1108, 76] on div "Chart saved Chart saved" at bounding box center [629, 73] width 1258 height 146
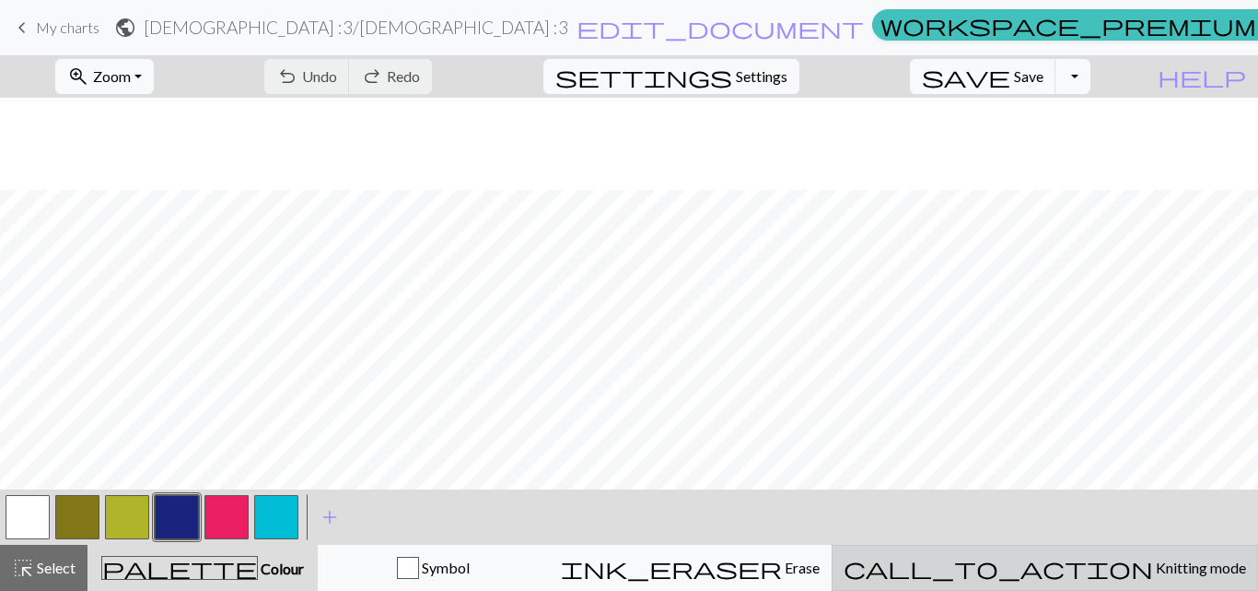
scroll to position [240, 0]
click at [1153, 570] on span "Knitting mode" at bounding box center [1199, 567] width 93 height 18
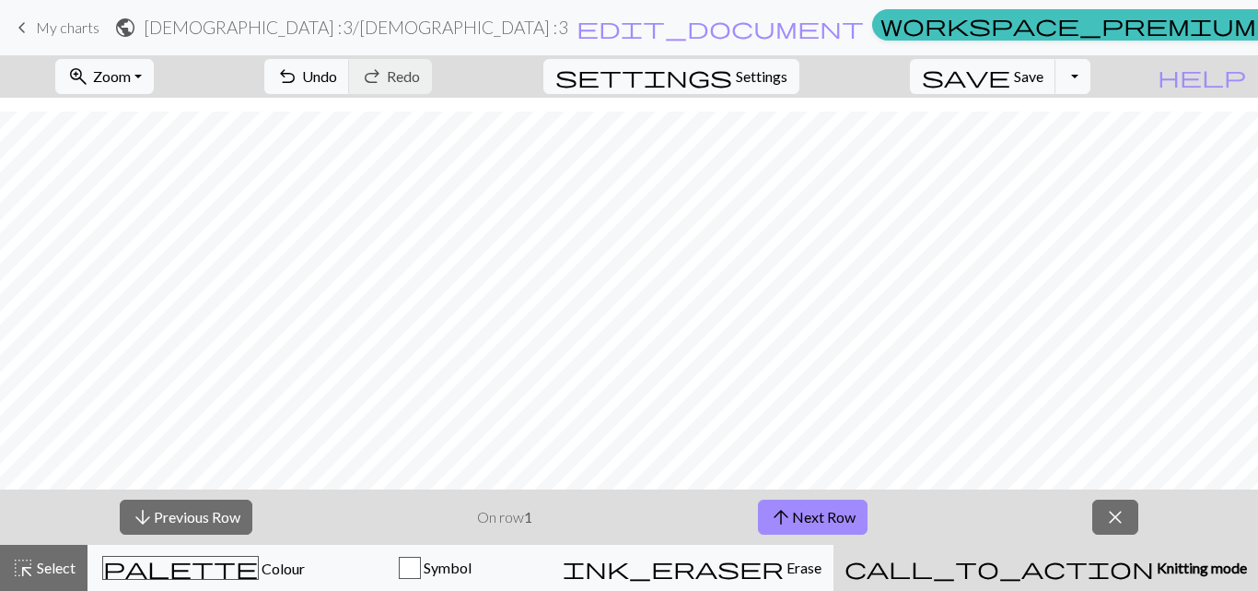
click at [1154, 570] on span "Knitting mode" at bounding box center [1200, 567] width 93 height 18
click at [1135, 520] on button "close" at bounding box center [1116, 516] width 46 height 35
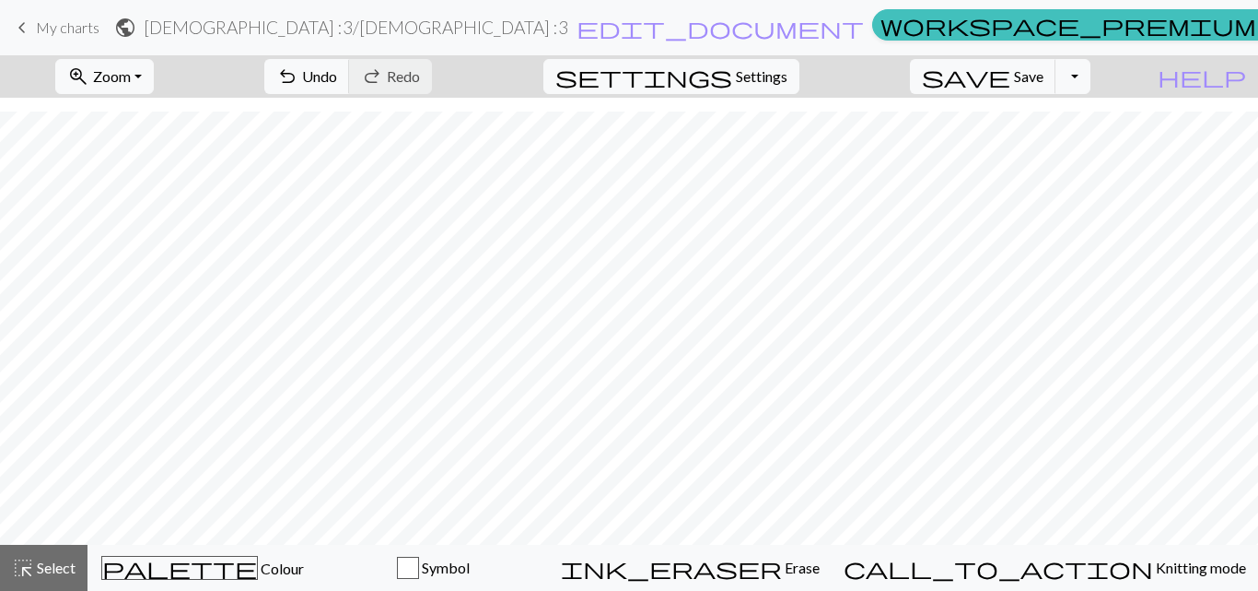
scroll to position [184, 0]
